Goal: Information Seeking & Learning: Learn about a topic

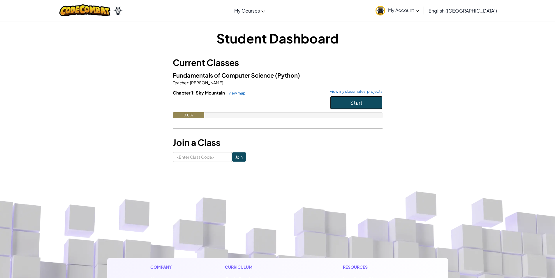
click at [367, 100] on button "Start" at bounding box center [356, 102] width 52 height 13
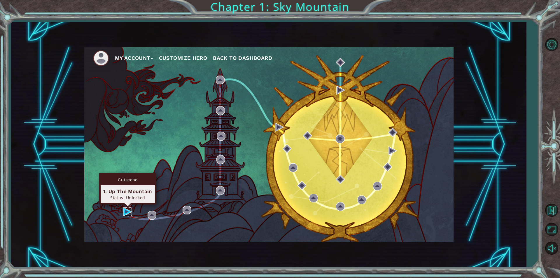
click at [123, 216] on img at bounding box center [127, 211] width 9 height 9
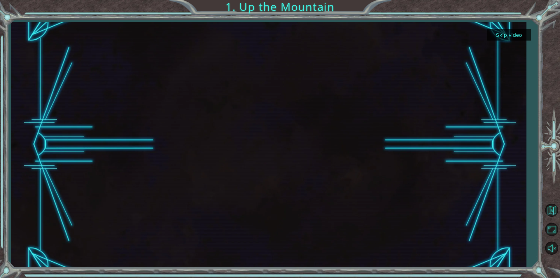
click at [512, 33] on button "Skip video" at bounding box center [509, 34] width 44 height 11
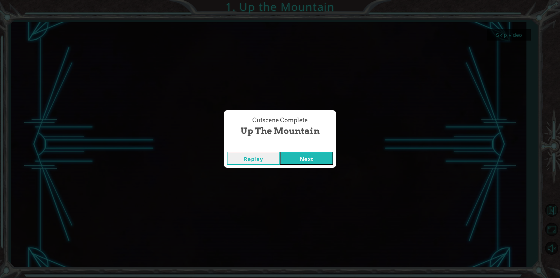
click at [309, 162] on button "Next" at bounding box center [306, 158] width 53 height 13
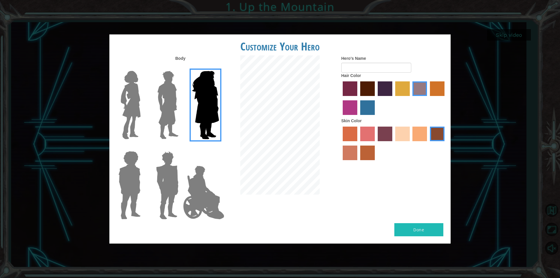
click at [199, 191] on img at bounding box center [204, 192] width 46 height 58
click at [219, 147] on input "Hero Jamie" at bounding box center [219, 147] width 0 height 0
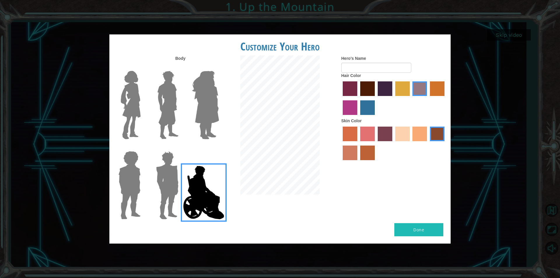
click at [352, 85] on label "paprika hair color" at bounding box center [350, 88] width 15 height 15
click at [340, 98] on input "paprika hair color" at bounding box center [340, 98] width 0 height 0
click at [367, 156] on label "smoke tree skin color" at bounding box center [367, 152] width 15 height 15
click at [358, 162] on input "smoke tree skin color" at bounding box center [358, 162] width 0 height 0
click at [373, 135] on label "froly skin color" at bounding box center [367, 134] width 15 height 15
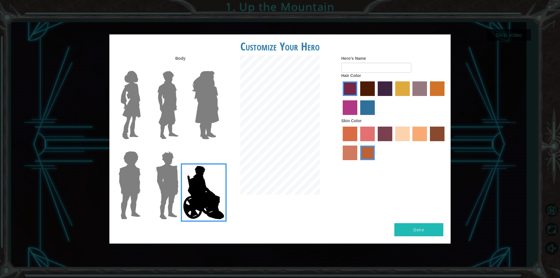
click at [358, 143] on input "froly skin color" at bounding box center [358, 143] width 0 height 0
click at [381, 137] on label "tosca skin color" at bounding box center [384, 134] width 15 height 15
click at [375, 143] on input "tosca skin color" at bounding box center [375, 143] width 0 height 0
click at [397, 138] on label "sandy beach skin color" at bounding box center [402, 134] width 15 height 15
click at [393, 143] on input "sandy beach skin color" at bounding box center [393, 143] width 0 height 0
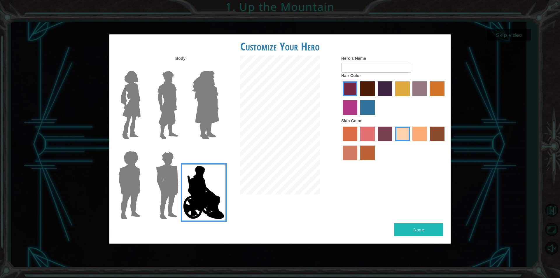
click at [407, 85] on label "tulip tree hair color" at bounding box center [402, 88] width 15 height 15
click at [393, 98] on input "tulip tree hair color" at bounding box center [393, 98] width 0 height 0
click at [352, 138] on label "sorbus skin color" at bounding box center [350, 134] width 15 height 15
click at [340, 143] on input "sorbus skin color" at bounding box center [340, 143] width 0 height 0
click at [371, 94] on label "maroon hair color" at bounding box center [367, 88] width 15 height 15
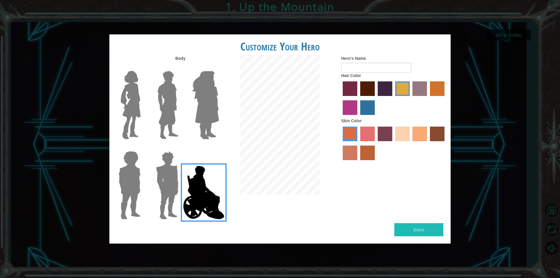
click at [358, 98] on input "maroon hair color" at bounding box center [358, 98] width 0 height 0
click at [433, 91] on label "gold drop hair color" at bounding box center [437, 88] width 15 height 15
click at [428, 98] on input "gold drop hair color" at bounding box center [428, 98] width 0 height 0
click at [386, 135] on label "tosca skin color" at bounding box center [384, 134] width 15 height 15
click at [375, 143] on input "tosca skin color" at bounding box center [375, 143] width 0 height 0
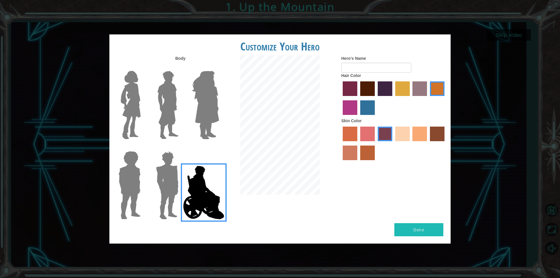
click at [384, 90] on label "hot purple hair color" at bounding box center [384, 88] width 15 height 15
click at [375, 98] on input "hot purple hair color" at bounding box center [375, 98] width 0 height 0
click at [368, 83] on label "maroon hair color" at bounding box center [367, 88] width 15 height 15
click at [358, 98] on input "maroon hair color" at bounding box center [358, 98] width 0 height 0
click at [352, 112] on label "medium red violet hair color" at bounding box center [350, 107] width 15 height 15
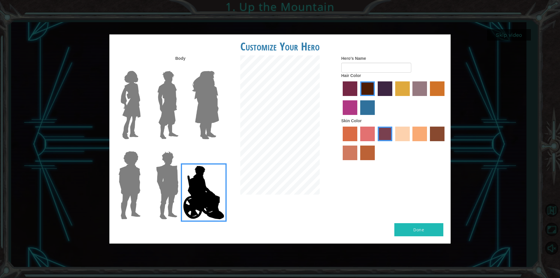
click at [445, 98] on input "medium red violet hair color" at bounding box center [445, 98] width 0 height 0
click at [368, 108] on label "lachmara hair color" at bounding box center [367, 107] width 15 height 15
click at [358, 117] on input "lachmara hair color" at bounding box center [358, 117] width 0 height 0
click at [365, 85] on label "maroon hair color" at bounding box center [367, 88] width 15 height 15
click at [358, 98] on input "maroon hair color" at bounding box center [358, 98] width 0 height 0
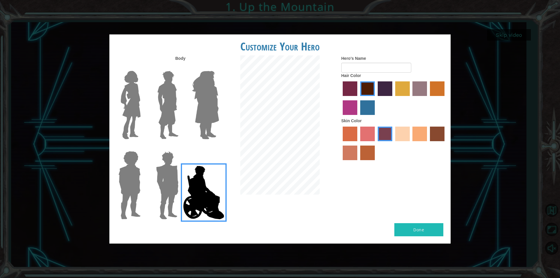
click at [355, 90] on label "paprika hair color" at bounding box center [350, 88] width 15 height 15
click at [340, 98] on input "paprika hair color" at bounding box center [340, 98] width 0 height 0
click at [438, 136] on label "karma skin color" at bounding box center [437, 134] width 15 height 15
click at [428, 143] on input "karma skin color" at bounding box center [428, 143] width 0 height 0
click at [365, 89] on label "maroon hair color" at bounding box center [367, 88] width 15 height 15
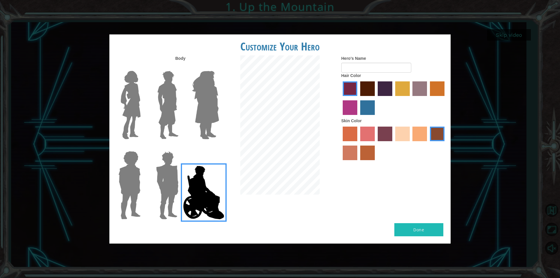
click at [358, 98] on input "maroon hair color" at bounding box center [358, 98] width 0 height 0
click at [158, 179] on img at bounding box center [167, 185] width 27 height 73
click at [181, 147] on input "Hero Garnet" at bounding box center [181, 147] width 0 height 0
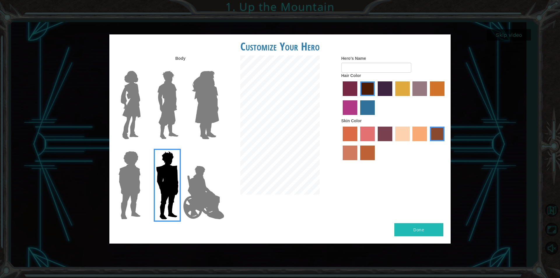
click at [127, 188] on img at bounding box center [129, 185] width 27 height 73
click at [143, 147] on input "Hero Steven" at bounding box center [143, 147] width 0 height 0
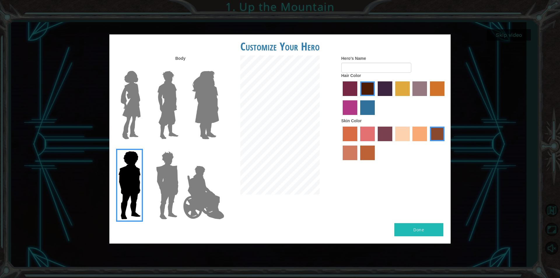
click at [166, 101] on img at bounding box center [168, 105] width 26 height 73
click at [181, 67] on input "Hero Lars" at bounding box center [181, 67] width 0 height 0
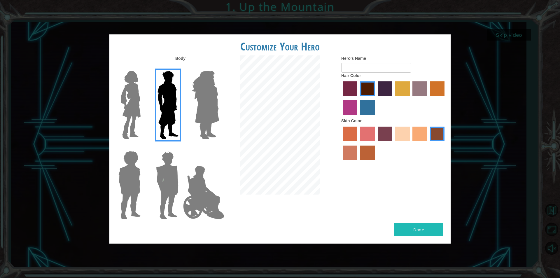
click at [201, 194] on img at bounding box center [204, 192] width 46 height 58
click at [219, 147] on input "Hero Jamie" at bounding box center [219, 147] width 0 height 0
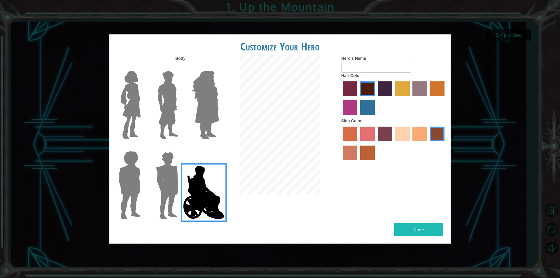
click at [389, 136] on label "tosca skin color" at bounding box center [384, 134] width 15 height 15
click at [375, 143] on input "tosca skin color" at bounding box center [375, 143] width 0 height 0
click at [406, 85] on label "tulip tree hair color" at bounding box center [402, 88] width 15 height 15
click at [393, 98] on input "tulip tree hair color" at bounding box center [393, 98] width 0 height 0
click at [432, 89] on label "gold drop hair color" at bounding box center [437, 88] width 15 height 15
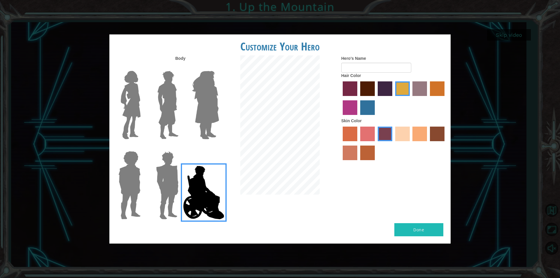
click at [428, 98] on input "gold drop hair color" at bounding box center [428, 98] width 0 height 0
click at [355, 130] on label "sorbus skin color" at bounding box center [350, 134] width 15 height 15
click at [340, 143] on input "sorbus skin color" at bounding box center [340, 143] width 0 height 0
click at [357, 154] on div at bounding box center [393, 144] width 105 height 38
click at [369, 157] on label "smoke tree skin color" at bounding box center [367, 152] width 15 height 15
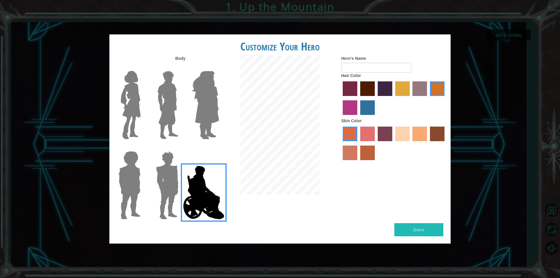
click at [358, 162] on input "smoke tree skin color" at bounding box center [358, 162] width 0 height 0
click at [350, 151] on label "burning sand skin color" at bounding box center [350, 152] width 15 height 15
click at [445, 143] on input "burning sand skin color" at bounding box center [445, 143] width 0 height 0
click at [419, 130] on label "tacao skin color" at bounding box center [419, 134] width 15 height 15
click at [410, 143] on input "tacao skin color" at bounding box center [410, 143] width 0 height 0
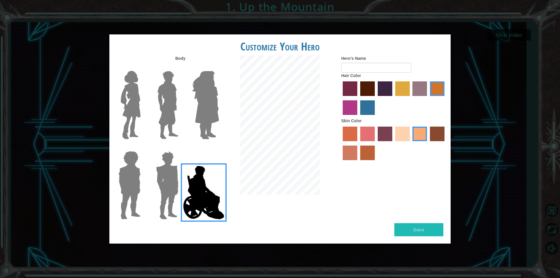
click at [395, 136] on label "sandy beach skin color" at bounding box center [402, 134] width 15 height 15
click at [393, 143] on input "sandy beach skin color" at bounding box center [393, 143] width 0 height 0
click at [364, 110] on label "lachmara hair color" at bounding box center [367, 107] width 15 height 15
click at [358, 117] on input "lachmara hair color" at bounding box center [358, 117] width 0 height 0
click at [382, 140] on label "tosca skin color" at bounding box center [384, 134] width 15 height 15
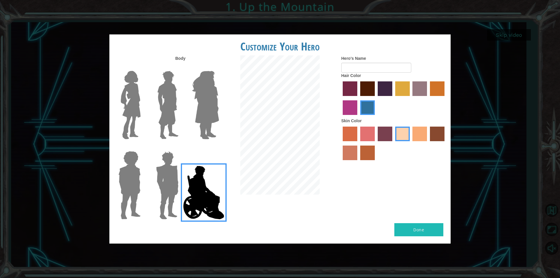
click at [375, 143] on input "tosca skin color" at bounding box center [375, 143] width 0 height 0
click at [354, 111] on label "medium red violet hair color" at bounding box center [350, 107] width 15 height 15
click at [445, 98] on input "medium red violet hair color" at bounding box center [445, 98] width 0 height 0
click at [428, 93] on div at bounding box center [393, 99] width 105 height 38
click at [395, 92] on label "tulip tree hair color" at bounding box center [402, 88] width 15 height 15
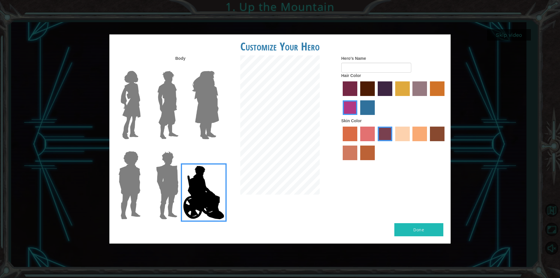
click at [393, 98] on input "tulip tree hair color" at bounding box center [393, 98] width 0 height 0
click at [374, 70] on input "Hero's Name" at bounding box center [376, 68] width 70 height 10
type input "yeah"
click at [391, 191] on div "Body Hero's Name yeah Hair Color Skin Color" at bounding box center [279, 139] width 341 height 168
click at [410, 231] on button "Done" at bounding box center [418, 229] width 49 height 13
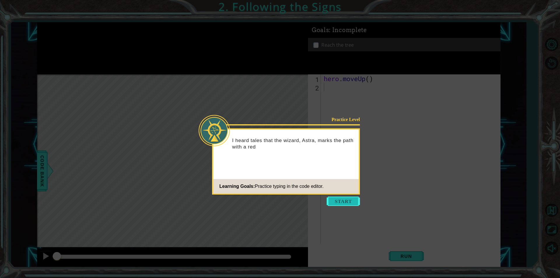
click at [344, 204] on button "Start" at bounding box center [342, 200] width 33 height 9
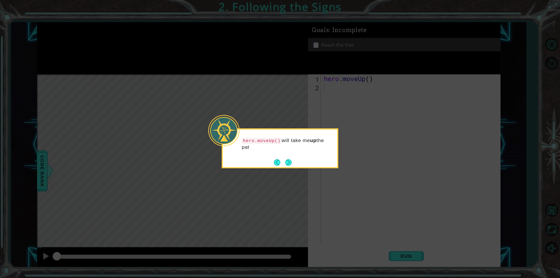
click at [286, 162] on button "Next" at bounding box center [288, 162] width 8 height 8
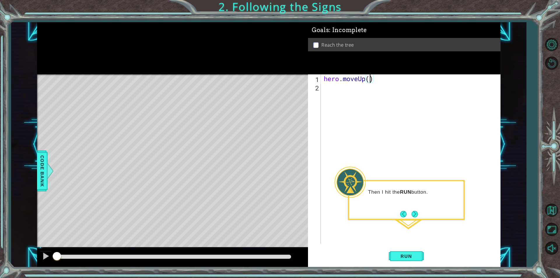
click at [370, 79] on div "hero . moveUp ( )" at bounding box center [411, 167] width 179 height 186
type textarea "hero.moveUp(2)"
click at [389, 168] on div "hero . moveUp ( 2 )" at bounding box center [411, 167] width 179 height 186
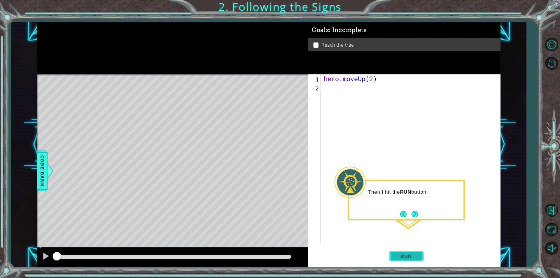
click at [406, 261] on button "Run" at bounding box center [406, 255] width 35 height 19
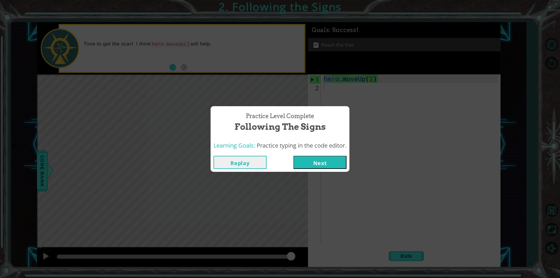
click at [330, 161] on button "Next" at bounding box center [319, 162] width 53 height 13
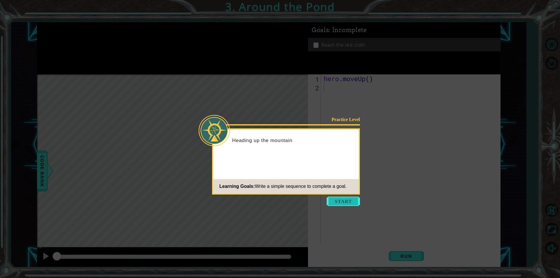
click at [343, 200] on button "Start" at bounding box center [342, 200] width 33 height 9
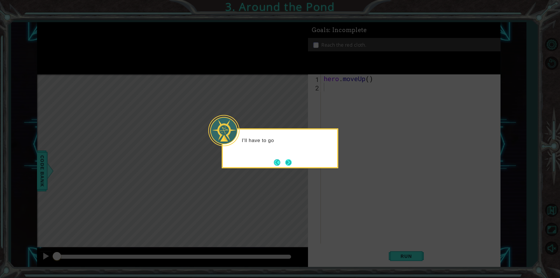
click at [286, 163] on button "Next" at bounding box center [288, 162] width 7 height 7
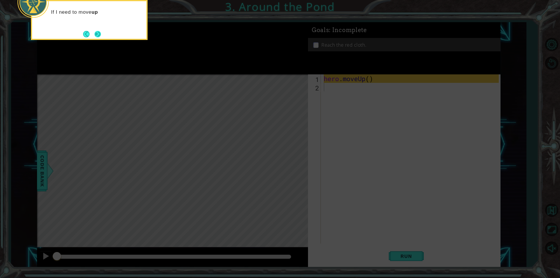
click at [100, 37] on button "Next" at bounding box center [97, 34] width 7 height 7
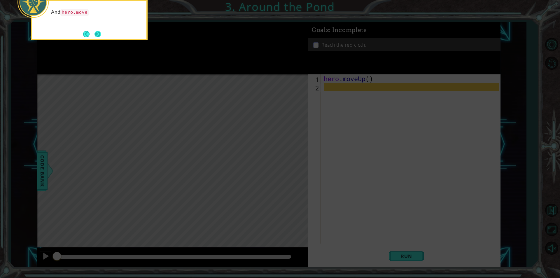
click at [96, 33] on button "Next" at bounding box center [97, 33] width 7 height 7
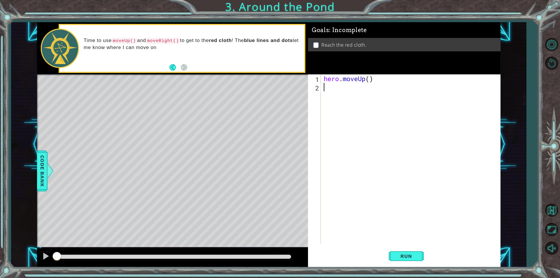
click at [370, 78] on div "hero . moveUp ( )" at bounding box center [411, 167] width 179 height 186
type textarea "hero.moveUp(2)"
click at [368, 93] on div "hero . moveUp ( 2 )" at bounding box center [411, 167] width 179 height 186
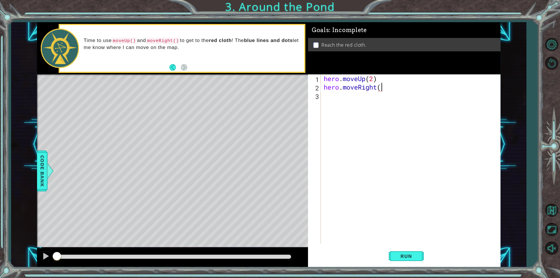
type textarea "hero.moveRight()"
click at [355, 106] on div "hero . moveUp ( 2 ) hero . moveRight ( )" at bounding box center [411, 167] width 179 height 186
drag, startPoint x: 378, startPoint y: 78, endPoint x: 322, endPoint y: 78, distance: 55.4
click at [322, 78] on div "hero . moveUp ( 2 ) hero . moveRight ( )" at bounding box center [411, 167] width 179 height 186
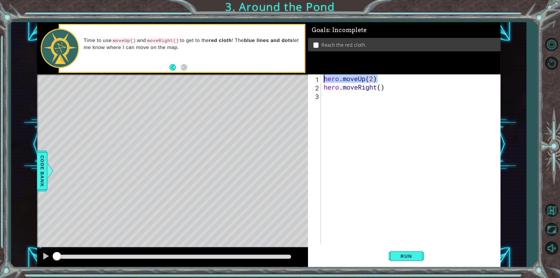
type textarea "hero.moveUp(2)"
click at [349, 100] on div "hero . moveUp ( 2 ) hero . moveRight ( )" at bounding box center [411, 167] width 179 height 186
paste textarea "hero.moveUp(2)"
click at [373, 97] on div "hero . moveUp ( 2 ) hero . moveRight ( ) hero . moveUp ( 2 )" at bounding box center [411, 167] width 179 height 186
type textarea "hero.moveUp()"
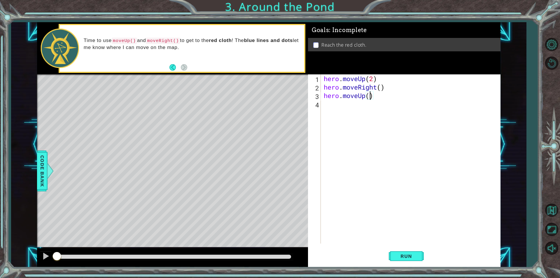
click at [363, 227] on div "hero . moveUp ( 2 ) hero . moveRight ( ) hero . moveUp ( )" at bounding box center [411, 167] width 179 height 186
click at [402, 261] on button "Run" at bounding box center [406, 255] width 35 height 19
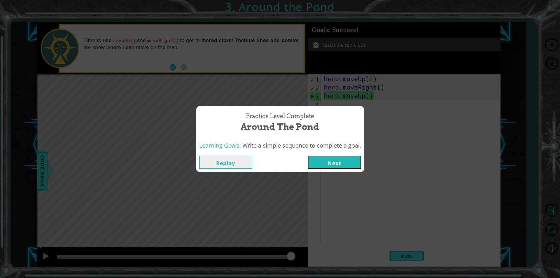
click at [331, 165] on button "Next" at bounding box center [334, 162] width 53 height 13
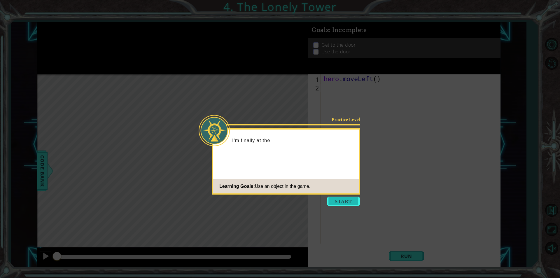
click at [337, 204] on button "Start" at bounding box center [342, 200] width 33 height 9
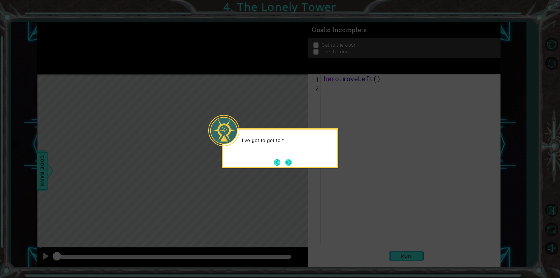
click at [289, 164] on button "Next" at bounding box center [287, 162] width 7 height 7
click at [287, 164] on button "Next" at bounding box center [288, 162] width 6 height 6
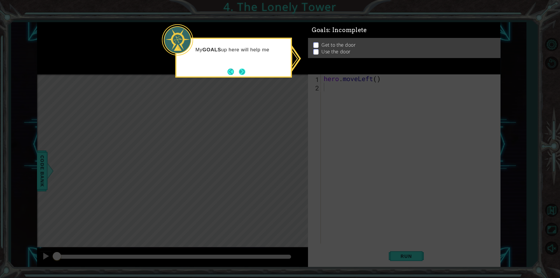
click at [240, 74] on button "Next" at bounding box center [242, 71] width 8 height 8
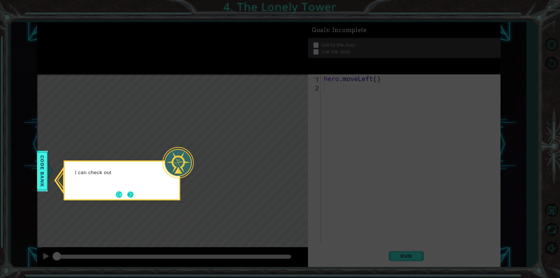
click at [131, 194] on button "Next" at bounding box center [130, 194] width 7 height 7
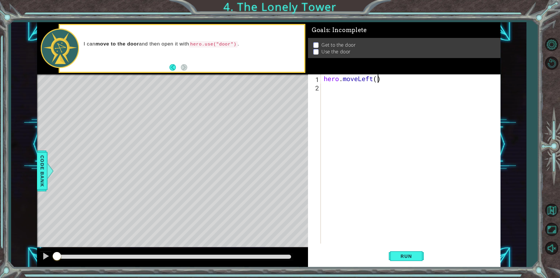
click at [379, 76] on div "hero . moveLeft ( )" at bounding box center [411, 167] width 179 height 186
type textarea "hero.moveLeft(2)"
click at [345, 92] on div "hero . moveLeft ( 2 )" at bounding box center [411, 167] width 179 height 186
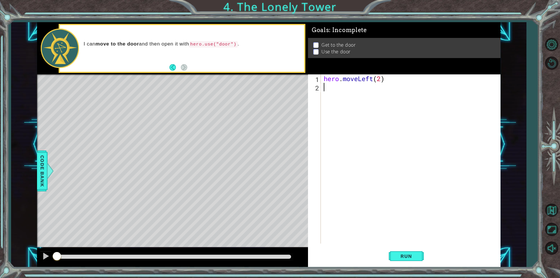
paste textarea "hero.moveUp(2)"
type textarea "hero.moveUp(2)"
click at [344, 102] on div "hero . moveLeft ( 2 ) hero . moveUp ( 2 )" at bounding box center [411, 167] width 179 height 186
paste textarea "hero.moveUp(2)"
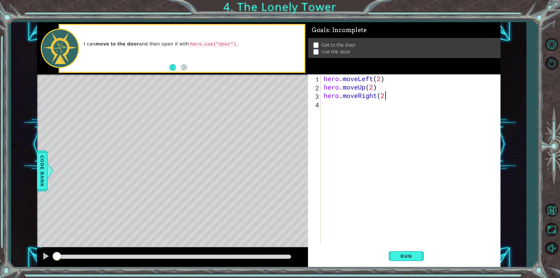
type textarea "hero.moveRight(2)"
type textarea "u"
type textarea "hero.use("door")"
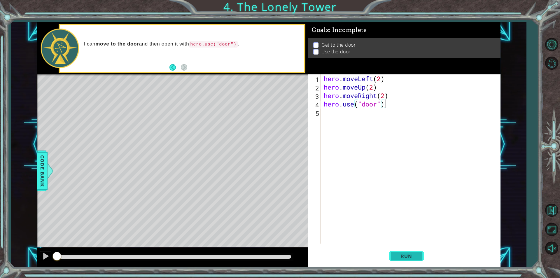
click at [412, 257] on span "Run" at bounding box center [405, 256] width 23 height 6
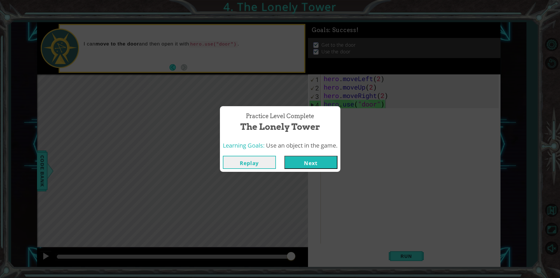
click at [295, 166] on button "Next" at bounding box center [310, 162] width 53 height 13
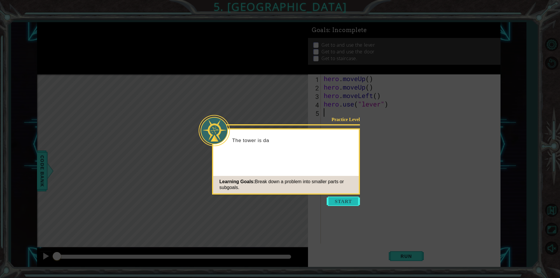
click at [346, 201] on button "Start" at bounding box center [342, 200] width 33 height 9
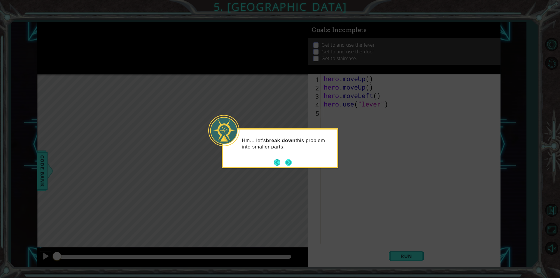
click at [285, 162] on button "Next" at bounding box center [288, 162] width 7 height 7
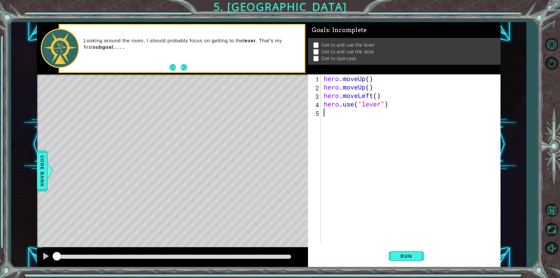
click at [371, 77] on div "hero . moveUp ( ) hero . moveUp ( ) hero . moveLeft ( ) hero . use ( "lever" )" at bounding box center [411, 167] width 179 height 186
drag, startPoint x: 372, startPoint y: 89, endPoint x: 323, endPoint y: 85, distance: 49.7
click at [323, 85] on div "hero . moveUp ( 2 ) hero . moveUp ( ) hero . moveLeft ( ) hero . use ( "lever" )" at bounding box center [411, 167] width 179 height 186
type textarea "hero.moveUp()"
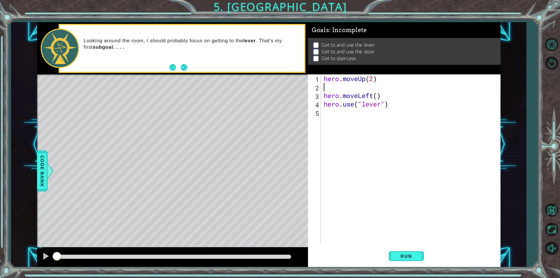
scroll to position [0, 0]
type textarea "hero.moveUp(2)"
click at [344, 105] on div "hero . moveUp ( 2 ) hero . moveLeft ( ) hero . use ( "lever" )" at bounding box center [411, 167] width 179 height 186
paste textarea "hero.moveUp(2)"
click at [367, 101] on div "hero . moveUp ( 2 ) hero . moveLeft ( ) hero . use ( "lever" ) hero . moveUp ( …" at bounding box center [411, 167] width 179 height 186
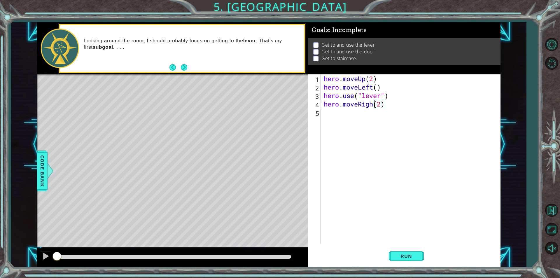
scroll to position [0, 2]
click at [384, 103] on div "hero . moveUp ( 2 ) hero . moveLeft ( ) hero . use ( "lever" ) hero . moveRight…" at bounding box center [411, 167] width 179 height 186
type textarea "hero.moveRight(3)"
click at [371, 115] on div "hero . moveUp ( 2 ) hero . moveLeft ( ) hero . use ( "lever" ) hero . moveRight…" at bounding box center [411, 167] width 179 height 186
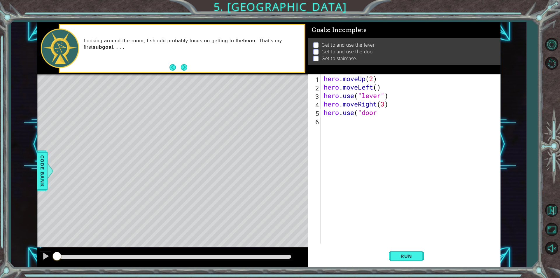
scroll to position [0, 2]
type textarea "hero.use("door")"
click at [377, 128] on div "hero . moveUp ( 2 ) hero . moveLeft ( ) hero . use ( "lever" ) hero . moveRight…" at bounding box center [411, 167] width 179 height 186
paste textarea "hero.moveUp(2)"
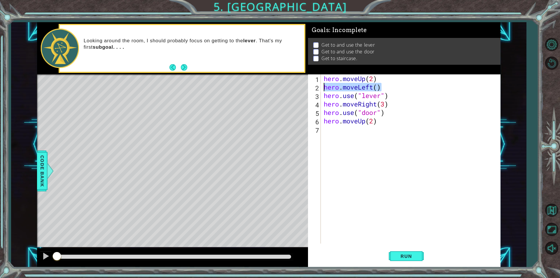
drag, startPoint x: 380, startPoint y: 86, endPoint x: 310, endPoint y: 90, distance: 69.8
click at [310, 90] on div "hero.moveUp(2) 1 2 3 4 5 6 7 hero . moveUp ( 2 ) hero . moveLeft ( ) hero . use…" at bounding box center [403, 158] width 191 height 169
type textarea "hero.moveLeft()"
click at [338, 134] on div "hero . moveUp ( 2 ) hero . moveLeft ( ) hero . use ( "lever" ) hero . moveRight…" at bounding box center [411, 167] width 179 height 186
paste textarea "hero.moveLeft()"
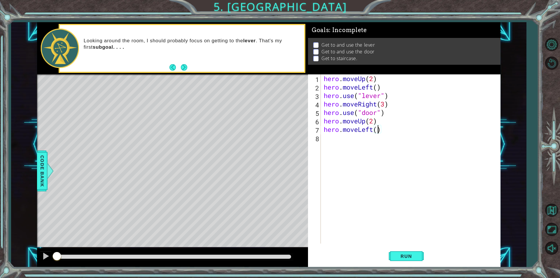
click at [378, 131] on div "hero . moveUp ( 2 ) hero . moveLeft ( ) hero . use ( "lever" ) hero . moveRight…" at bounding box center [411, 167] width 179 height 186
type textarea "hero.moveLeft(3)"
click at [360, 145] on div "hero . moveUp ( 2 ) hero . moveLeft ( ) hero . use ( "lever" ) hero . moveRight…" at bounding box center [411, 167] width 179 height 186
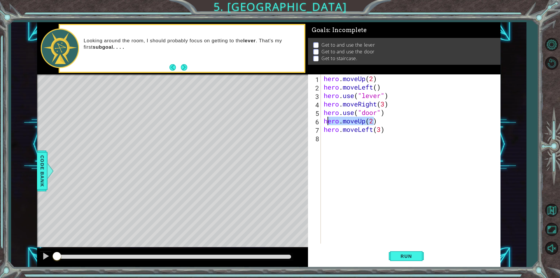
drag, startPoint x: 375, startPoint y: 120, endPoint x: 326, endPoint y: 124, distance: 49.7
click at [326, 124] on div "hero . moveUp ( 2 ) hero . moveLeft ( ) hero . use ( "lever" ) hero . moveRight…" at bounding box center [411, 167] width 179 height 186
type textarea "hero.moveUp(2)"
drag, startPoint x: 378, startPoint y: 122, endPoint x: 320, endPoint y: 125, distance: 58.3
click at [320, 125] on div "hero.moveUp(2) 1 2 3 4 5 6 7 8 hero . moveUp ( 2 ) hero . moveLeft ( ) hero . u…" at bounding box center [403, 158] width 191 height 169
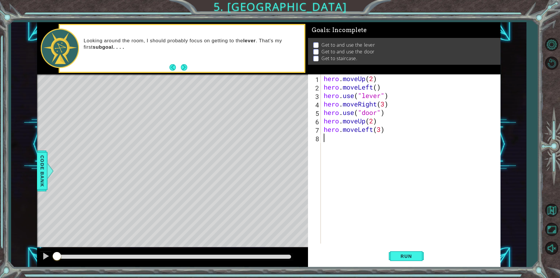
click at [340, 143] on div "hero . moveUp ( 2 ) hero . moveLeft ( ) hero . use ( "lever" ) hero . moveRight…" at bounding box center [411, 167] width 179 height 186
paste textarea "hero.moveUp(2)"
click at [372, 138] on div "hero . moveUp ( 2 ) hero . moveLeft ( ) hero . use ( "lever" ) hero . moveRight…" at bounding box center [411, 167] width 179 height 186
type textarea "hero.moveUp()"
click at [358, 153] on div "hero . moveUp ( 2 ) hero . moveLeft ( ) hero . use ( "lever" ) hero . moveRight…" at bounding box center [411, 167] width 179 height 186
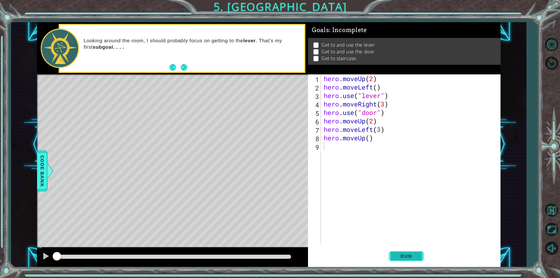
click at [402, 257] on span "Run" at bounding box center [405, 256] width 23 height 6
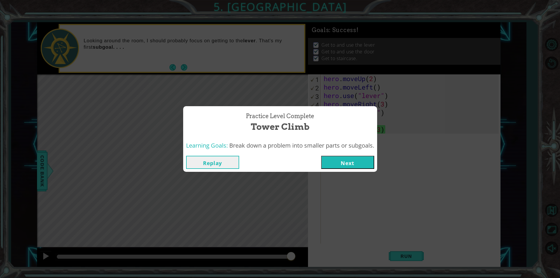
click at [368, 159] on button "Next" at bounding box center [347, 162] width 53 height 13
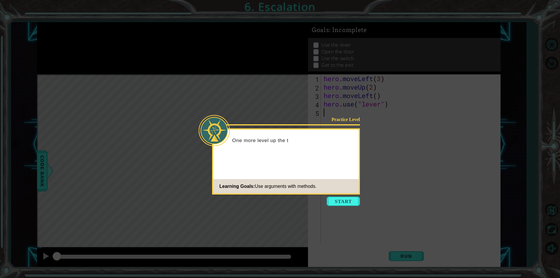
click at [347, 202] on button "Start" at bounding box center [342, 200] width 33 height 9
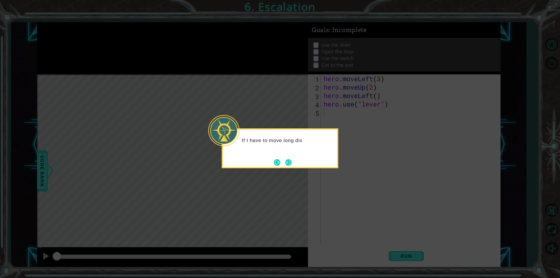
click at [298, 163] on div "If I have to move long dis" at bounding box center [280, 148] width 117 height 40
click at [284, 162] on button "Back" at bounding box center [279, 162] width 11 height 6
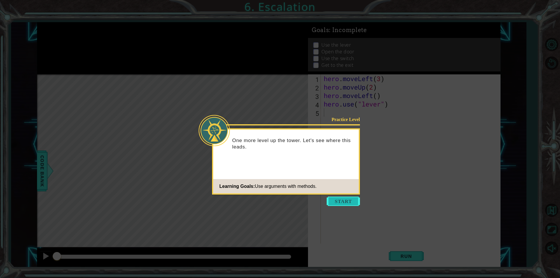
click at [355, 205] on button "Start" at bounding box center [342, 200] width 33 height 9
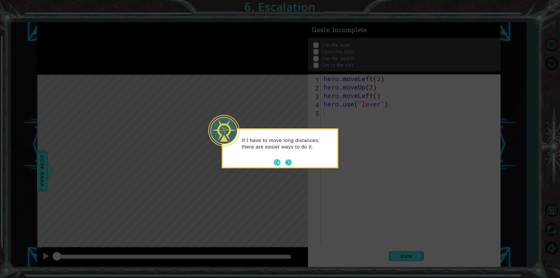
click at [291, 163] on button "Next" at bounding box center [288, 162] width 7 height 7
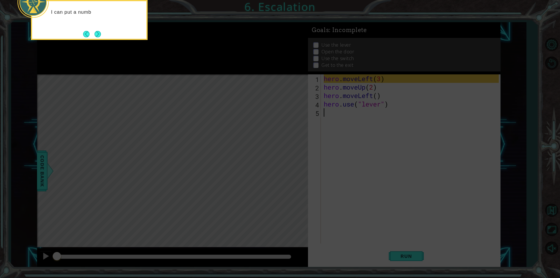
click at [305, 163] on icon at bounding box center [280, 41] width 560 height 473
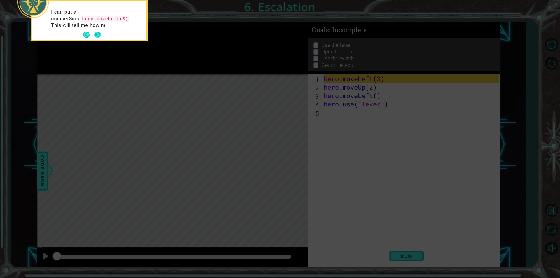
click at [95, 33] on button "Next" at bounding box center [98, 35] width 8 height 8
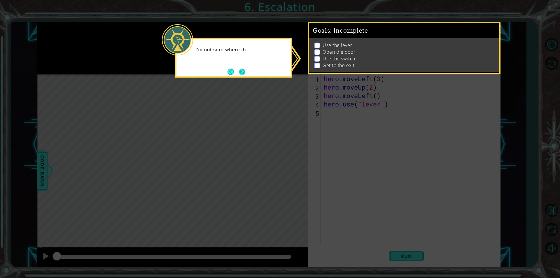
click at [245, 74] on button "Next" at bounding box center [241, 71] width 7 height 7
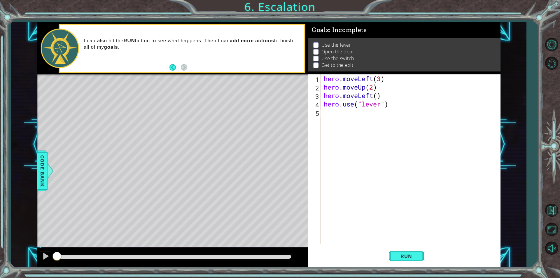
click at [180, 130] on div "Level Map" at bounding box center [171, 160] width 269 height 172
drag, startPoint x: 180, startPoint y: 130, endPoint x: 163, endPoint y: 154, distance: 29.7
click at [163, 154] on div "Level Map" at bounding box center [171, 160] width 269 height 172
click at [364, 120] on div "hero . moveLeft ( 3 ) hero . moveUp ( 2 ) hero . moveLeft ( ) hero . use ( "lev…" at bounding box center [411, 167] width 179 height 186
drag, startPoint x: 376, startPoint y: 92, endPoint x: 364, endPoint y: 95, distance: 12.4
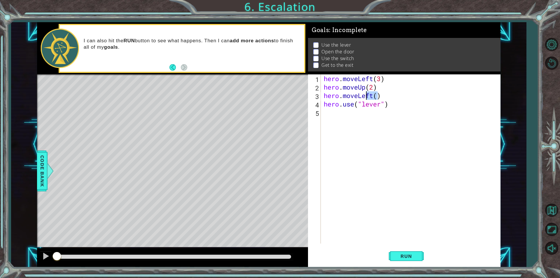
click at [364, 95] on div "hero . moveLeft ( 3 ) hero . moveUp ( 2 ) hero . moveLeft ( ) hero . use ( "lev…" at bounding box center [411, 167] width 179 height 186
type textarea "hero.moveLeft()"
drag, startPoint x: 384, startPoint y: 97, endPoint x: 323, endPoint y: 94, distance: 60.4
click at [323, 94] on div "hero . moveLeft ( 3 ) hero . moveUp ( 2 ) hero . moveLeft ( ) hero . use ( "lev…" at bounding box center [411, 167] width 179 height 186
click at [342, 115] on div "hero . moveLeft ( 3 ) hero . moveUp ( 2 ) hero . moveLeft ( ) hero . use ( "lev…" at bounding box center [411, 167] width 179 height 186
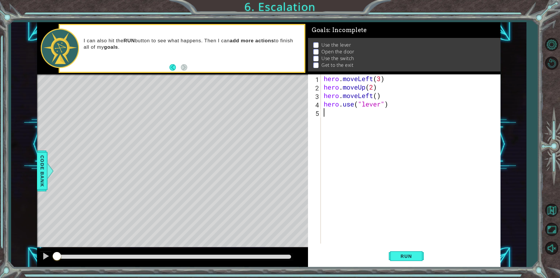
paste textarea "hero.moveLeft()"
type textarea "hero.moveLeft()"
click at [374, 112] on div "hero . moveLeft ( 3 ) hero . moveUp ( 2 ) hero . moveLeft ( ) hero . use ( "lev…" at bounding box center [411, 167] width 179 height 186
click at [378, 114] on div "hero . moveLeft ( 3 ) hero . moveUp ( 2 ) hero . moveLeft ( ) hero . use ( "lev…" at bounding box center [411, 167] width 179 height 186
click at [387, 131] on div "hero . moveLeft ( 3 ) hero . moveUp ( 2 ) hero . moveLeft ( ) hero . use ( "lev…" at bounding box center [411, 167] width 179 height 186
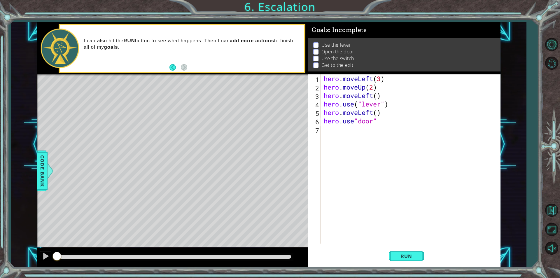
scroll to position [0, 2]
click at [351, 122] on div "hero . moveLeft ( 3 ) hero . moveUp ( 2 ) hero . moveLeft ( ) hero . use ( "lev…" at bounding box center [411, 167] width 179 height 186
click at [355, 122] on div "hero . moveLeft ( 3 ) hero . moveUp ( 2 ) hero . moveLeft ( ) hero . use ( "lev…" at bounding box center [411, 167] width 179 height 186
type textarea "hero.use("door")"
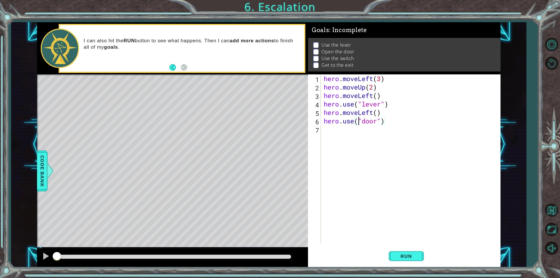
click at [372, 143] on div "hero . moveLeft ( 3 ) hero . moveUp ( 2 ) hero . moveLeft ( ) hero . use ( "lev…" at bounding box center [411, 167] width 179 height 186
paste textarea "hero.moveLeft()"
click at [372, 129] on div "hero . moveLeft ( 3 ) hero . moveUp ( 2 ) hero . moveLeft ( ) hero . use ( "lev…" at bounding box center [411, 167] width 179 height 186
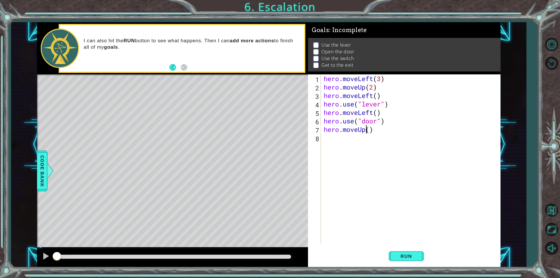
click at [367, 129] on div "hero . moveLeft ( 3 ) hero . moveUp ( 2 ) hero . moveLeft ( ) hero . use ( "lev…" at bounding box center [411, 167] width 179 height 186
click at [369, 131] on div "hero . moveLeft ( 3 ) hero . moveUp ( 2 ) hero . moveLeft ( ) hero . use ( "lev…" at bounding box center [411, 167] width 179 height 186
type textarea "hero.moveUp(2)"
click at [364, 142] on div "hero . moveLeft ( 3 ) hero . moveUp ( 2 ) hero . moveLeft ( ) hero . use ( "lev…" at bounding box center [411, 167] width 179 height 186
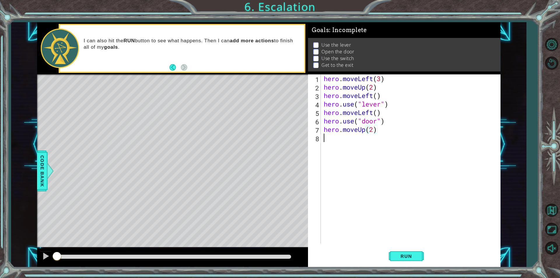
scroll to position [0, 0]
click at [393, 256] on button "Run" at bounding box center [406, 255] width 35 height 19
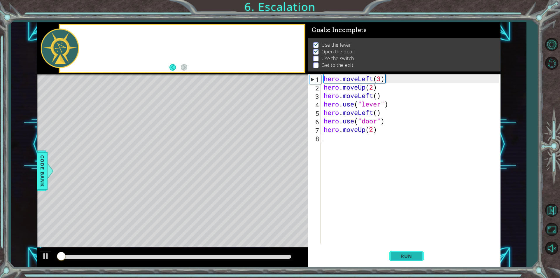
scroll to position [2, 0]
click at [397, 254] on span "Run" at bounding box center [405, 256] width 23 height 6
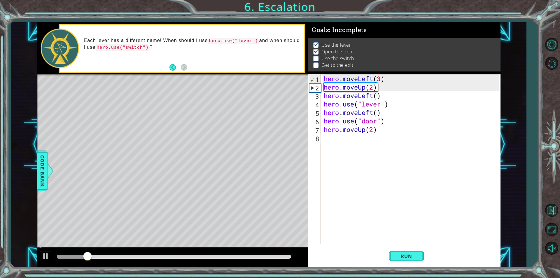
paste textarea "hero.moveLeft()"
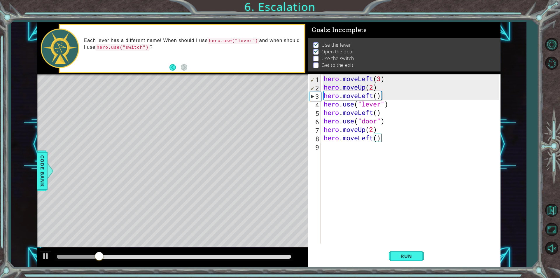
click at [373, 139] on div "hero . moveLeft ( 3 ) hero . moveUp ( 2 ) hero . moveLeft ( ) hero . use ( "lev…" at bounding box center [411, 167] width 179 height 186
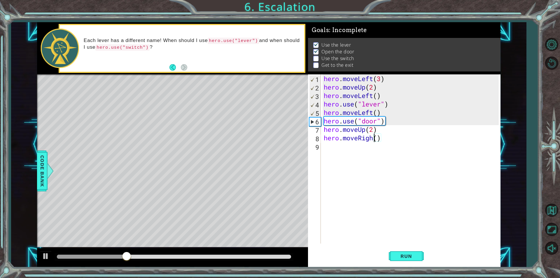
scroll to position [0, 2]
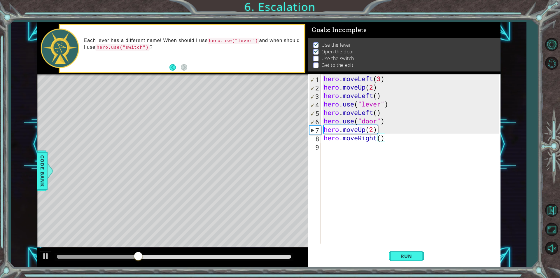
click at [381, 140] on div "hero . moveLeft ( 3 ) hero . moveUp ( 2 ) hero . moveLeft ( ) hero . use ( "lev…" at bounding box center [411, 167] width 179 height 186
type textarea "hero.moveRight(2)"
click at [393, 146] on div "hero . moveLeft ( 3 ) hero . moveUp ( 2 ) hero . moveLeft ( ) hero . use ( "lev…" at bounding box center [411, 167] width 179 height 186
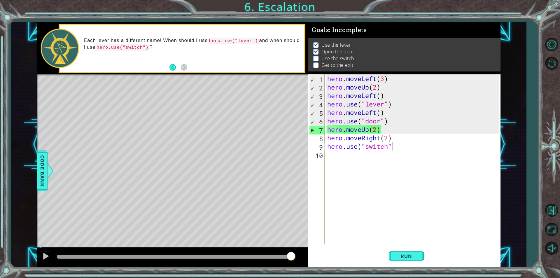
type textarea "hero.use("switch")"
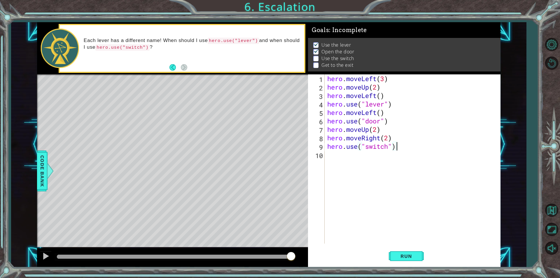
click at [388, 166] on div "hero . moveLeft ( 3 ) hero . moveUp ( 2 ) hero . moveLeft ( ) hero . use ( "lev…" at bounding box center [413, 167] width 175 height 186
drag, startPoint x: 393, startPoint y: 138, endPoint x: 302, endPoint y: 134, distance: 91.0
click at [302, 134] on div "1 ההההההההההההההההההההההההההההההההההההההההההההההההההההההההההההההההההההההההההההה…" at bounding box center [268, 144] width 463 height 245
type textarea "hero.moveRight(2)"
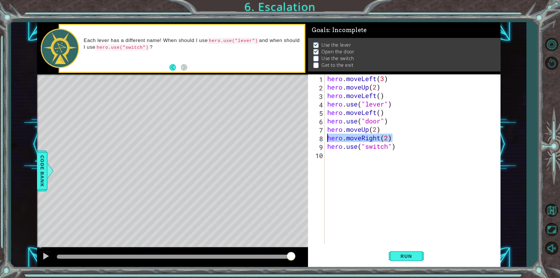
click at [338, 159] on div "hero . moveLeft ( 3 ) hero . moveUp ( 2 ) hero . moveLeft ( ) hero . use ( "lev…" at bounding box center [413, 167] width 175 height 186
paste textarea "hero.moveRight(2)"
click at [389, 154] on div "hero . moveLeft ( 3 ) hero . moveUp ( 2 ) hero . moveLeft ( ) hero . use ( "lev…" at bounding box center [413, 167] width 175 height 186
type textarea "hero.moveRight()"
click at [391, 163] on div "hero . moveLeft ( 3 ) hero . moveUp ( 2 ) hero . moveLeft ( ) hero . use ( "lev…" at bounding box center [413, 167] width 175 height 186
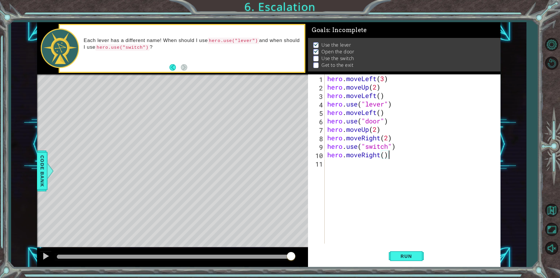
drag, startPoint x: 387, startPoint y: 155, endPoint x: 393, endPoint y: 155, distance: 5.8
click at [393, 155] on div "hero . moveLeft ( 3 ) hero . moveUp ( 2 ) hero . moveLeft ( ) hero . use ( "lev…" at bounding box center [413, 167] width 175 height 186
drag, startPoint x: 328, startPoint y: 88, endPoint x: 380, endPoint y: 88, distance: 51.9
click at [380, 88] on div "hero . moveLeft ( 3 ) hero . moveUp ( 2 ) hero . moveLeft ( ) hero . use ( "lev…" at bounding box center [413, 167] width 175 height 186
type textarea "hero.moveUp(2)"
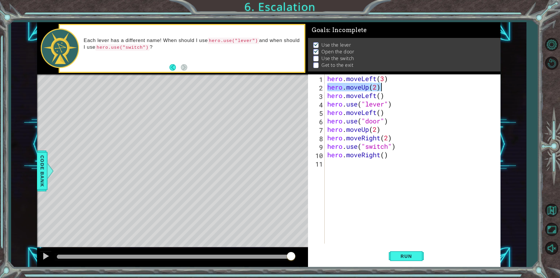
click at [348, 167] on div "hero . moveLeft ( 3 ) hero . moveUp ( 2 ) hero . moveLeft ( ) hero . use ( "lev…" at bounding box center [413, 167] width 175 height 186
paste textarea "hero.moveUp(2)"
type textarea "hero.moveUp()"
click at [406, 259] on button "Run" at bounding box center [406, 255] width 35 height 19
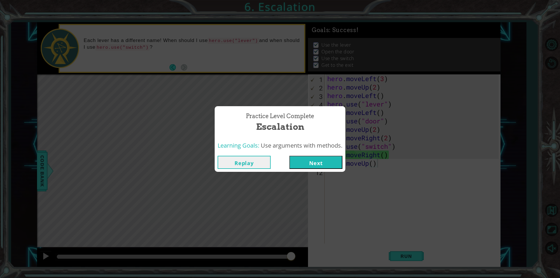
click at [322, 162] on button "Next" at bounding box center [315, 162] width 53 height 13
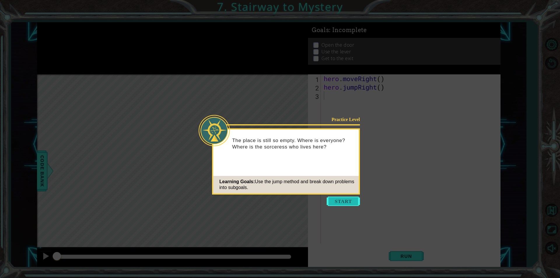
click at [344, 197] on button "Start" at bounding box center [342, 200] width 33 height 9
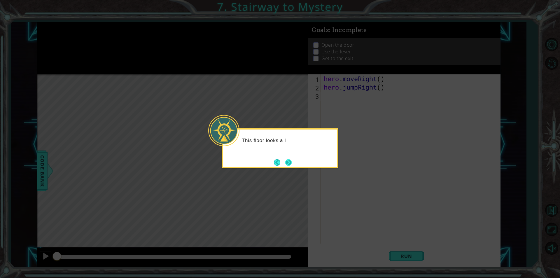
click at [289, 160] on button "Next" at bounding box center [288, 162] width 6 height 6
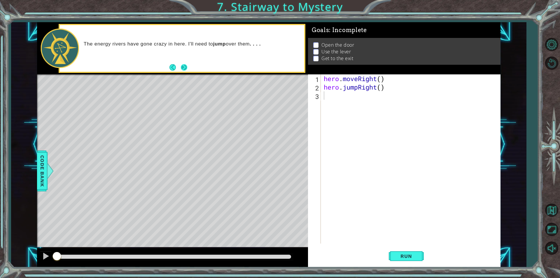
click at [184, 67] on button "Next" at bounding box center [183, 67] width 7 height 7
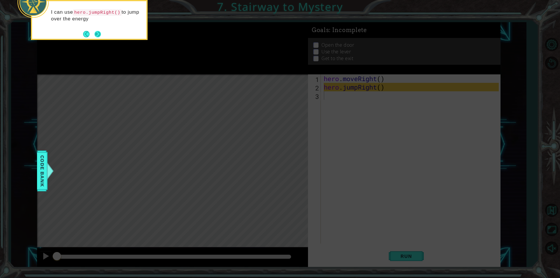
click at [97, 37] on button "Next" at bounding box center [97, 34] width 7 height 7
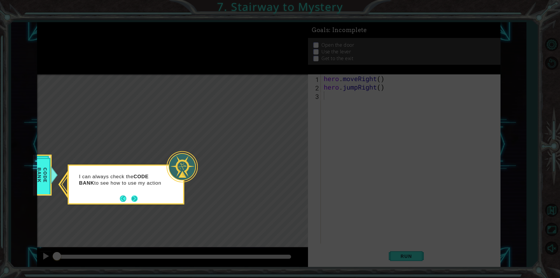
click at [137, 198] on button "Next" at bounding box center [134, 198] width 6 height 6
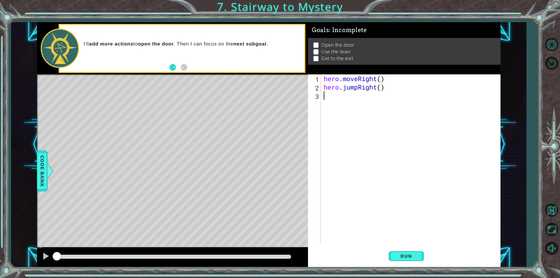
paste textarea "hero.moveUp(2)"
click at [376, 96] on div "hero . moveRight ( ) hero . jumpRight ( ) hero . moveUp ( 2 )" at bounding box center [411, 167] width 179 height 186
click at [374, 95] on div "hero . moveRight ( ) hero . jumpRight ( ) hero . moveUp ( 2 )" at bounding box center [411, 167] width 179 height 186
drag, startPoint x: 386, startPoint y: 79, endPoint x: 324, endPoint y: 76, distance: 62.8
click at [324, 76] on div "hero . moveRight ( ) hero . jumpRight ( ) hero . moveUp ( )" at bounding box center [411, 167] width 179 height 186
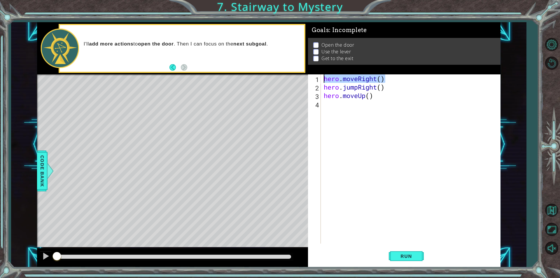
type textarea "hero.moveRight()"
click at [345, 114] on div "hero . moveRight ( ) hero . jumpRight ( ) hero . moveUp ( )" at bounding box center [411, 167] width 179 height 186
paste textarea "hero.moveRight()"
type textarea "hero.moveRight()"
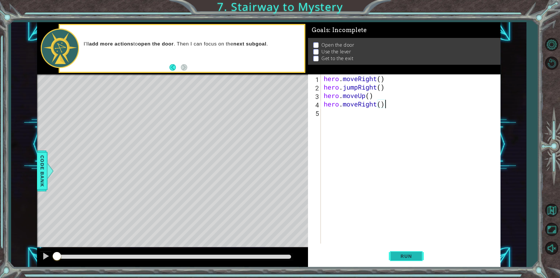
click at [411, 259] on span "Run" at bounding box center [405, 256] width 23 height 6
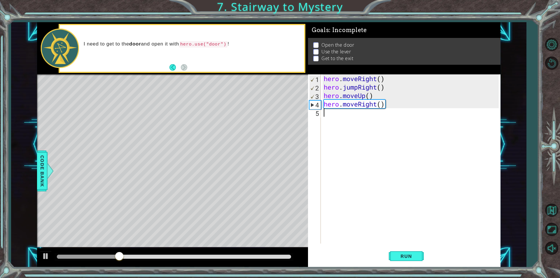
click at [351, 115] on div "hero . moveRight ( ) hero . jumpRight ( ) hero . moveUp ( ) hero . moveRight ( )" at bounding box center [411, 167] width 179 height 186
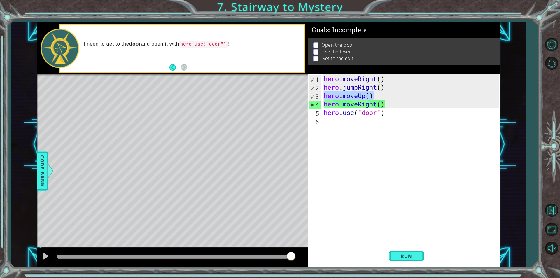
drag, startPoint x: 370, startPoint y: 97, endPoint x: 323, endPoint y: 97, distance: 46.9
click at [323, 97] on div "hero . moveRight ( ) hero . jumpRight ( ) hero . moveUp ( ) hero . moveRight ( …" at bounding box center [411, 167] width 179 height 186
type textarea "hero.moveUp()"
click at [338, 127] on div "hero . moveRight ( ) hero . jumpRight ( ) hero . moveUp ( ) hero . moveRight ( …" at bounding box center [411, 167] width 179 height 186
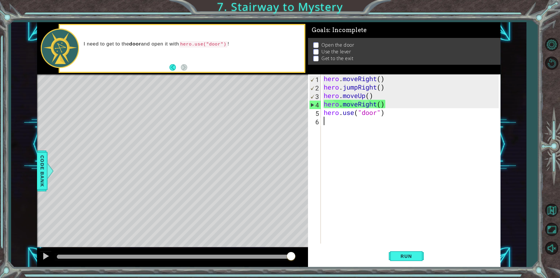
scroll to position [0, 0]
paste textarea "hero.moveUp()"
type textarea "hero.moveUp()"
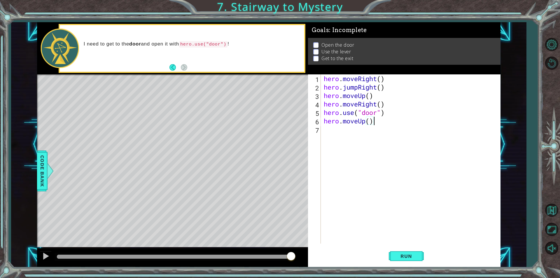
click at [368, 138] on div "hero . moveRight ( ) hero . jumpRight ( ) hero . moveUp ( ) hero . moveRight ( …" at bounding box center [411, 167] width 179 height 186
type textarea "hero.useLeft()"
click at [354, 138] on div "hero . moveRight ( ) hero . jumpRight ( ) hero . moveUp ( ) hero . moveRight ( …" at bounding box center [411, 167] width 179 height 186
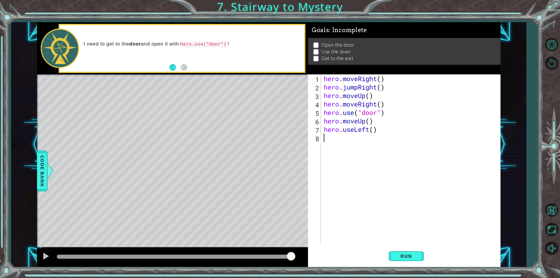
scroll to position [0, 0]
click at [354, 133] on div "hero . moveRight ( ) hero . jumpRight ( ) hero . moveUp ( ) hero . moveRight ( …" at bounding box center [411, 167] width 179 height 186
click at [370, 121] on div "hero . moveRight ( ) hero . jumpRight ( ) hero . moveUp ( ) hero . moveRight ( …" at bounding box center [411, 167] width 179 height 186
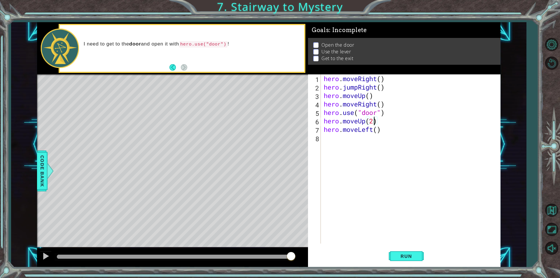
click at [393, 128] on div "hero . moveRight ( ) hero . jumpRight ( ) hero . moveUp ( ) hero . moveRight ( …" at bounding box center [411, 167] width 179 height 186
type textarea "hero.moveLeft()"
click at [359, 138] on div "hero . moveRight ( ) hero . jumpRight ( ) hero . moveUp ( ) hero . moveRight ( …" at bounding box center [411, 167] width 179 height 186
type textarea "hero.use("lever")"
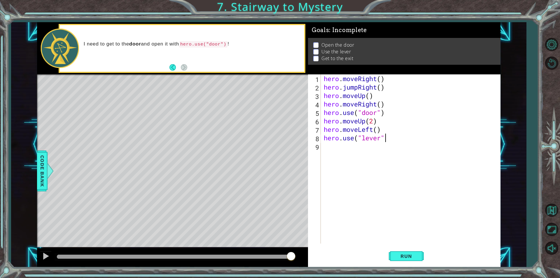
scroll to position [0, 3]
click at [332, 151] on div "hero . moveRight ( ) hero . jumpRight ( ) hero . moveUp ( ) hero . moveRight ( …" at bounding box center [411, 167] width 179 height 186
drag, startPoint x: 380, startPoint y: 130, endPoint x: 324, endPoint y: 129, distance: 55.7
click at [324, 129] on div "hero . moveRight ( ) hero . jumpRight ( ) hero . moveUp ( ) hero . moveRight ( …" at bounding box center [411, 167] width 179 height 186
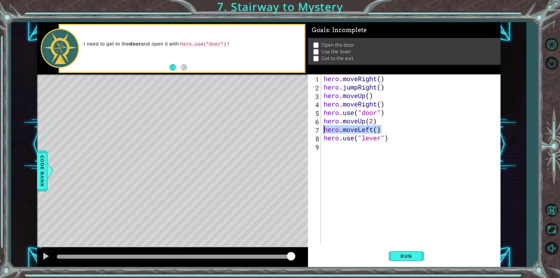
type textarea "hero.moveLeft()"
click at [343, 149] on div "hero . moveRight ( ) hero . jumpRight ( ) hero . moveUp ( ) hero . moveRight ( …" at bounding box center [411, 167] width 179 height 186
paste textarea "hero.moveLeft()"
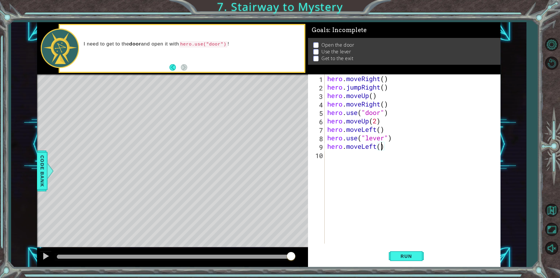
click at [380, 147] on div "hero . moveRight ( ) hero . jumpRight ( ) hero . moveUp ( ) hero . moveRight ( …" at bounding box center [413, 167] width 175 height 186
type textarea "hero.moveLeft(2)"
click at [361, 160] on div "hero . moveRight ( ) hero . jumpRight ( ) hero . moveUp ( ) hero . moveRight ( …" at bounding box center [413, 167] width 175 height 186
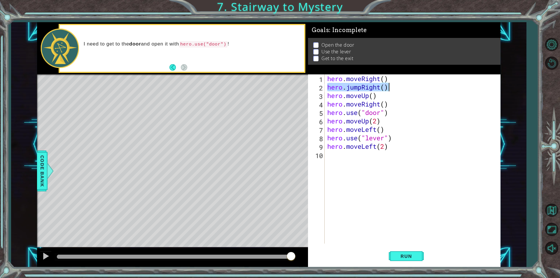
drag, startPoint x: 326, startPoint y: 89, endPoint x: 388, endPoint y: 89, distance: 61.2
click at [388, 89] on div "hero . moveRight ( ) hero . jumpRight ( ) hero . moveUp ( ) hero . moveRight ( …" at bounding box center [413, 167] width 175 height 186
type textarea "hero.jumpRight()"
click at [353, 164] on div "hero . moveRight ( ) hero . jumpRight ( ) hero . moveUp ( ) hero . moveRight ( …" at bounding box center [413, 167] width 175 height 186
paste textarea "hero.jumpRight()"
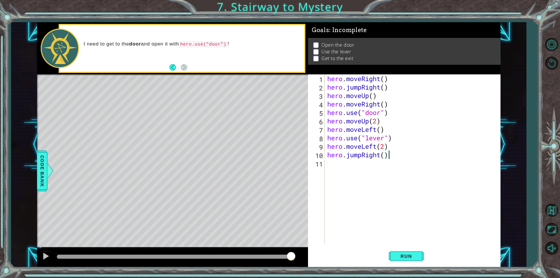
click at [379, 155] on div "hero . moveRight ( ) hero . jumpRight ( ) hero . moveUp ( ) hero . moveRight ( …" at bounding box center [413, 167] width 175 height 186
click at [380, 154] on div "hero . moveRight ( ) hero . jumpRight ( ) hero . moveUp ( ) hero . moveRight ( …" at bounding box center [413, 167] width 175 height 186
click at [392, 154] on div "hero . moveRight ( ) hero . jumpRight ( ) hero . moveUp ( ) hero . moveRight ( …" at bounding box center [413, 167] width 175 height 186
drag, startPoint x: 326, startPoint y: 104, endPoint x: 391, endPoint y: 104, distance: 64.7
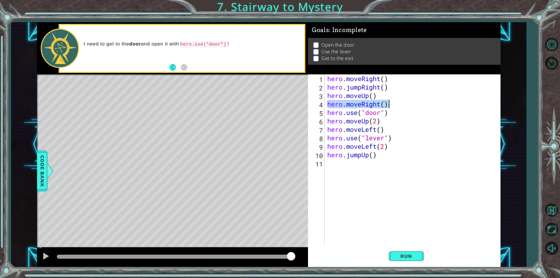
click at [391, 104] on div "hero . moveRight ( ) hero . jumpRight ( ) hero . moveUp ( ) hero . moveRight ( …" at bounding box center [413, 167] width 175 height 186
type textarea "hero.moveRight()"
click at [343, 172] on div "hero . moveRight ( ) hero . jumpRight ( ) hero . moveUp ( ) hero . moveRight ( …" at bounding box center [413, 167] width 175 height 186
paste textarea "hero.moveRight()"
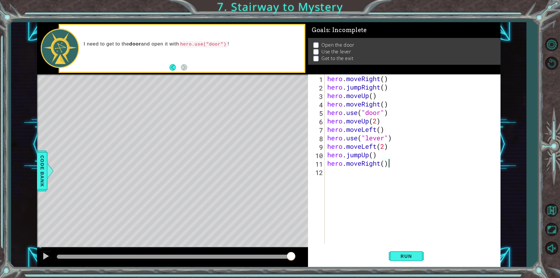
click at [387, 164] on div "hero . moveRight ( ) hero . jumpRight ( ) hero . moveUp ( ) hero . moveRight ( …" at bounding box center [413, 167] width 175 height 186
type textarea "hero.moveRight(2)"
click at [405, 258] on span "Run" at bounding box center [405, 256] width 23 height 6
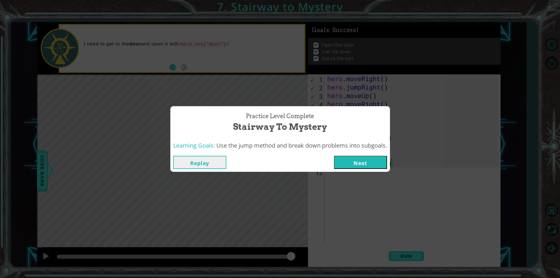
click at [367, 166] on button "Next" at bounding box center [360, 162] width 53 height 13
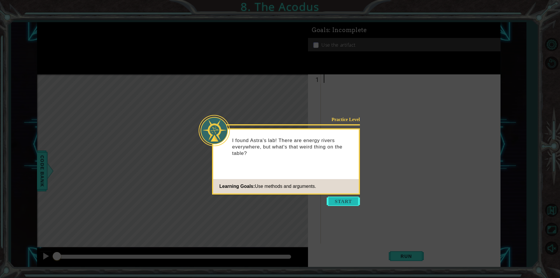
click at [339, 197] on button "Start" at bounding box center [342, 200] width 33 height 9
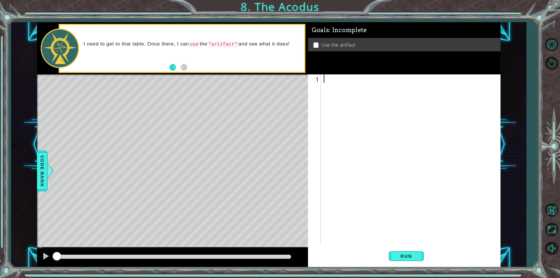
paste textarea "hero.moveRight()"
click at [378, 78] on div "hero . moveRight ( )" at bounding box center [411, 167] width 179 height 186
click at [370, 82] on div "hero . moveUp ( )" at bounding box center [411, 167] width 179 height 186
type textarea "hero.moveUp(2)"
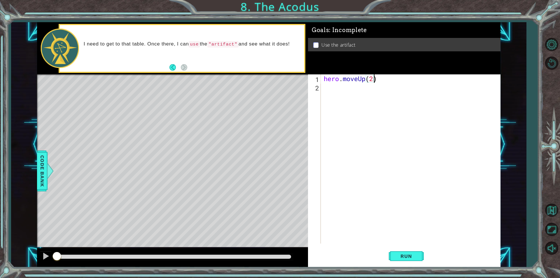
scroll to position [0, 2]
click at [360, 90] on div "hero . moveUp ( 2 )" at bounding box center [411, 167] width 179 height 186
paste textarea "hero.moveRight()"
click at [376, 90] on div "hero . moveUp ( 2 ) hero . moveRight ( )" at bounding box center [411, 167] width 179 height 186
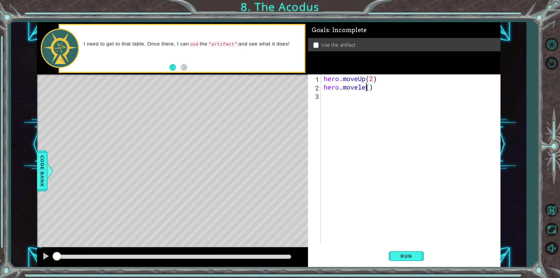
scroll to position [0, 2]
type textarea "hero.moveleft()"
click at [355, 96] on div "hero . moveUp ( 2 ) hero . moveleft ( )" at bounding box center [411, 167] width 179 height 186
paste textarea "hero.moveRight()"
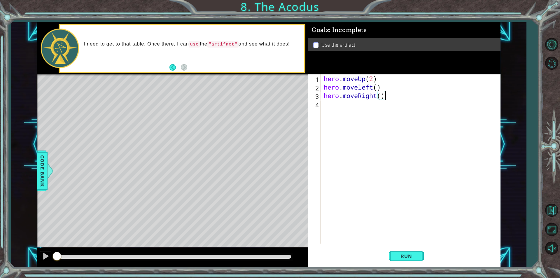
click at [376, 96] on div "hero . moveUp ( 2 ) hero . moveleft ( ) hero . moveRight ( )" at bounding box center [411, 167] width 179 height 186
click at [378, 99] on div "hero . moveUp ( 2 ) hero . moveleft ( ) hero . moveDown ( )" at bounding box center [411, 167] width 179 height 186
type textarea "hero.moveDown(2)"
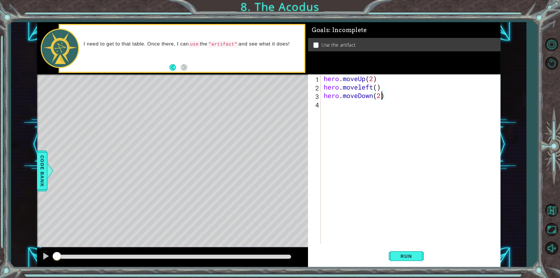
click at [356, 111] on div "hero . moveUp ( 2 ) hero . moveleft ( ) hero . moveDown ( 2 )" at bounding box center [411, 167] width 179 height 186
paste textarea "hero.moveRight()"
type textarea "hero.moveRight()"
drag, startPoint x: 386, startPoint y: 105, endPoint x: 322, endPoint y: 102, distance: 63.3
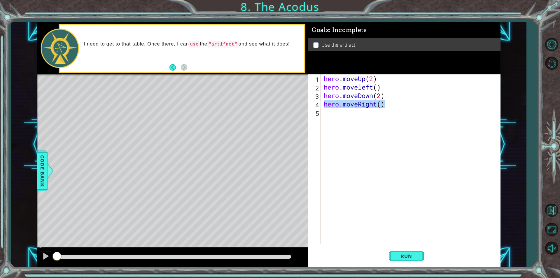
click at [322, 102] on div "hero . moveUp ( 2 ) hero . moveleft ( ) hero . moveDown ( 2 ) hero . moveRight …" at bounding box center [411, 167] width 179 height 186
drag, startPoint x: 322, startPoint y: 87, endPoint x: 382, endPoint y: 89, distance: 60.1
click at [382, 89] on div "hero . moveUp ( 2 ) hero . moveleft ( ) hero . moveDown ( 2 )" at bounding box center [410, 158] width 176 height 169
type textarea "hero.moveleft()"
click at [359, 112] on div "hero . moveUp ( 2 ) hero . moveleft ( ) hero . moveDown ( 2 )" at bounding box center [411, 167] width 179 height 186
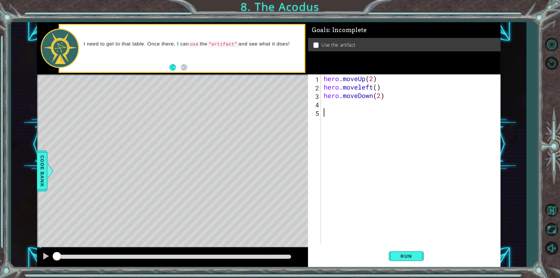
click at [356, 106] on div "hero . moveUp ( 2 ) hero . moveleft ( ) hero . moveDown ( 2 )" at bounding box center [411, 167] width 179 height 186
paste textarea "hero.moveleft()"
click at [358, 104] on div "hero . moveUp ( 2 ) hero . moveleft ( ) hero . moveDown ( 2 ) hero . moveleft (…" at bounding box center [411, 167] width 179 height 186
type textarea "hero.jumpleft()"
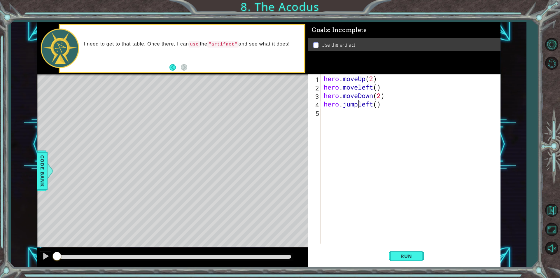
click at [368, 114] on div "hero . moveUp ( 2 ) hero . moveleft ( ) hero . moveDown ( 2 ) hero . jumpleft (…" at bounding box center [411, 167] width 179 height 186
drag, startPoint x: 322, startPoint y: 80, endPoint x: 331, endPoint y: 85, distance: 10.8
click at [358, 77] on div "1 2 3 4 5 hero . moveUp ( 2 ) hero . moveleft ( ) hero . moveDown ( 2 ) hero . …" at bounding box center [403, 158] width 191 height 169
drag, startPoint x: 324, startPoint y: 81, endPoint x: 393, endPoint y: 80, distance: 68.5
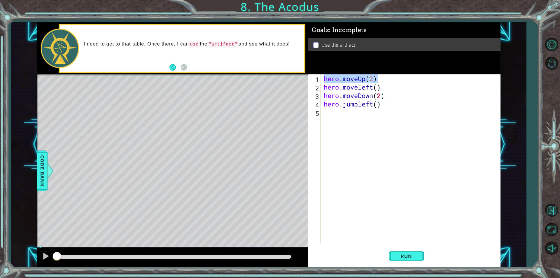
click at [393, 80] on div "hero . moveUp ( 2 ) hero . moveleft ( ) hero . moveDown ( 2 ) hero . jumpleft (…" at bounding box center [411, 167] width 179 height 186
type textarea "hero.moveUp(2)"
click at [333, 116] on div "hero . moveUp ( 2 ) hero . moveleft ( ) hero . moveDown ( 2 ) hero . jumpleft (…" at bounding box center [411, 167] width 179 height 186
paste textarea "hero.moveUp(2)"
type textarea "hero.moveUp(2)"
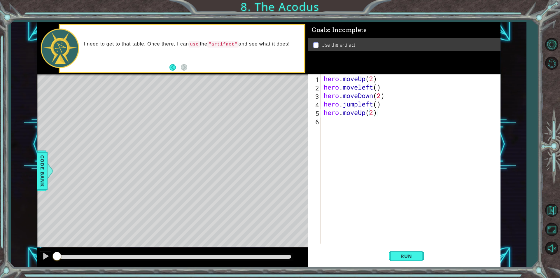
click at [345, 126] on div "hero . moveUp ( 2 ) hero . moveleft ( ) hero . moveDown ( 2 ) hero . jumpleft (…" at bounding box center [411, 167] width 179 height 186
paste textarea "hero.moveUp(2)"
click at [363, 122] on div "hero . moveUp ( 2 ) hero . moveleft ( ) hero . moveDown ( 2 ) hero . jumpleft (…" at bounding box center [411, 167] width 179 height 186
click at [365, 122] on div "hero . moveUp ( 2 ) hero . moveleft ( ) hero . moveDown ( 2 ) hero . jumpleft (…" at bounding box center [411, 167] width 179 height 186
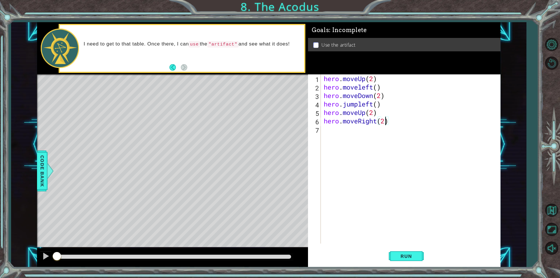
click at [386, 120] on div "hero . moveUp ( 2 ) hero . moveleft ( ) hero . moveDown ( 2 ) hero . jumpleft (…" at bounding box center [411, 167] width 179 height 186
type textarea "hero.moveRight()"
click at [370, 131] on div "hero . moveUp ( 2 ) hero . moveleft ( ) hero . moveDown ( 2 ) hero . jumpleft (…" at bounding box center [411, 167] width 179 height 186
click at [401, 258] on span "Run" at bounding box center [405, 256] width 23 height 6
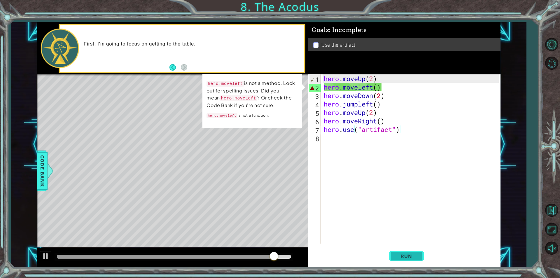
click at [397, 255] on span "Run" at bounding box center [405, 256] width 23 height 6
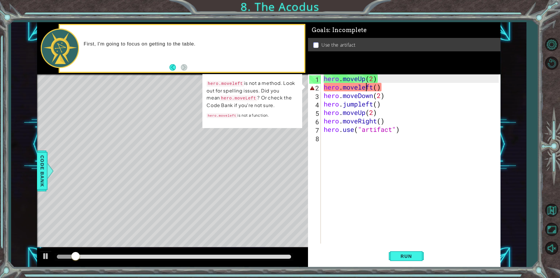
click at [364, 91] on div "hero . moveUp ( 2 ) hero . moveleft ( ) hero . moveDown ( 2 ) hero . jumpleft (…" at bounding box center [411, 167] width 179 height 186
click at [362, 89] on div "hero . moveUp ( 2 ) hero . moveleft ( ) hero . moveDown ( 2 ) hero . jumpleft (…" at bounding box center [411, 167] width 179 height 186
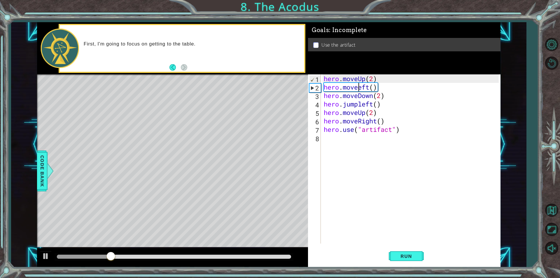
scroll to position [0, 2]
click at [410, 254] on span "Run" at bounding box center [405, 256] width 23 height 6
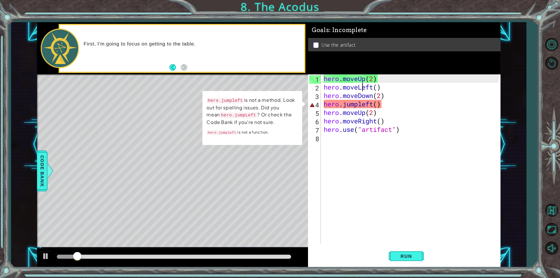
click at [366, 103] on div "hero . moveUp ( 2 ) hero . moveLeft ( ) hero . moveDown ( 2 ) hero . jumpleft (…" at bounding box center [411, 167] width 179 height 186
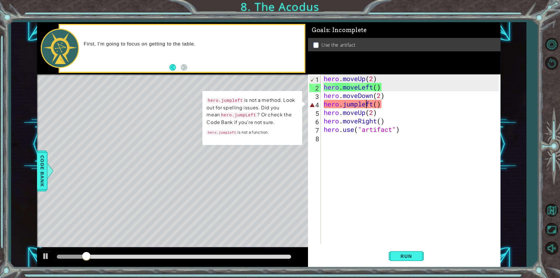
click at [361, 103] on div "hero . moveUp ( 2 ) hero . moveLeft ( ) hero . moveDown ( 2 ) hero . jumpleft (…" at bounding box center [411, 167] width 179 height 186
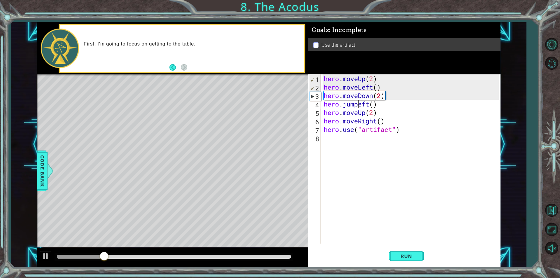
type textarea "hero.jumpLeft()"
click at [432, 161] on div "hero . moveUp ( 2 ) hero . moveLeft ( ) hero . moveDown ( 2 ) hero . jumpLeft (…" at bounding box center [411, 167] width 179 height 186
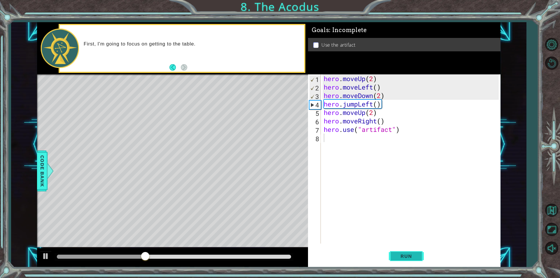
click at [395, 254] on span "Run" at bounding box center [405, 256] width 23 height 6
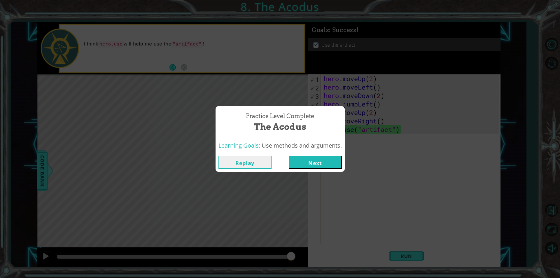
click at [311, 161] on button "Next" at bounding box center [315, 162] width 53 height 13
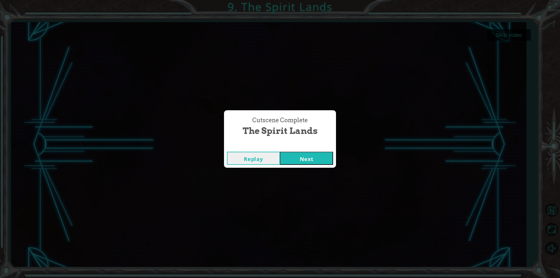
click at [293, 158] on button "Next" at bounding box center [306, 158] width 53 height 13
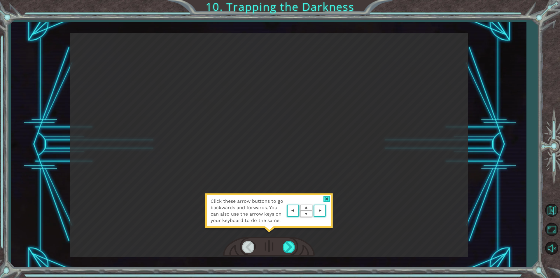
click at [328, 196] on div at bounding box center [326, 199] width 7 height 6
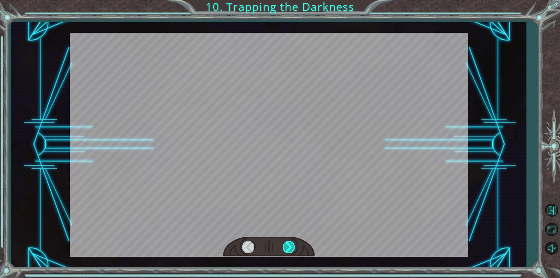
click at [285, 244] on div at bounding box center [288, 247] width 13 height 12
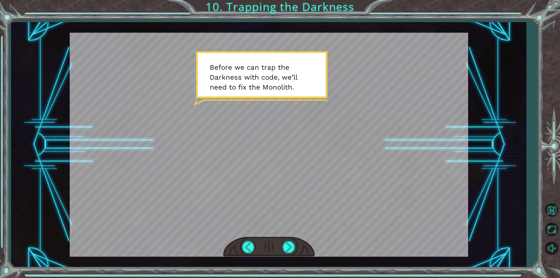
click at [275, 203] on div at bounding box center [269, 145] width 398 height 224
click at [246, 249] on div at bounding box center [248, 247] width 13 height 12
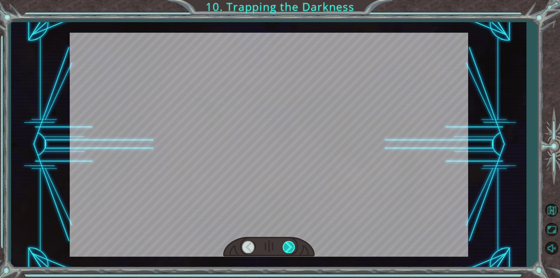
click at [294, 251] on div at bounding box center [288, 247] width 13 height 12
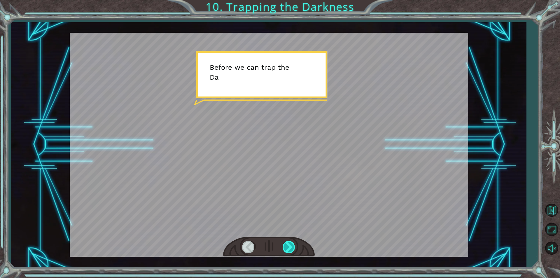
click at [293, 251] on div at bounding box center [288, 247] width 13 height 12
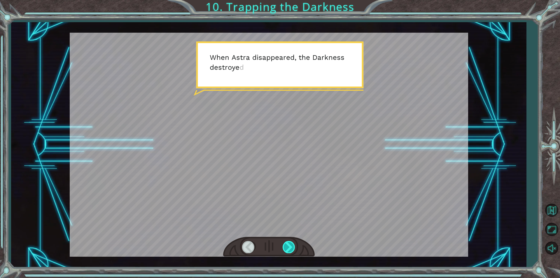
click at [293, 251] on div at bounding box center [288, 247] width 13 height 12
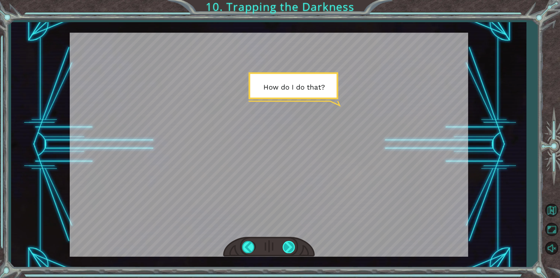
click at [293, 251] on div at bounding box center [288, 247] width 13 height 12
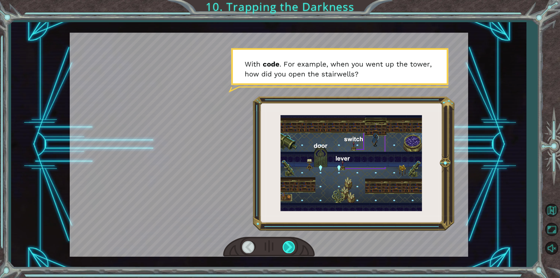
click at [293, 251] on div at bounding box center [288, 247] width 13 height 12
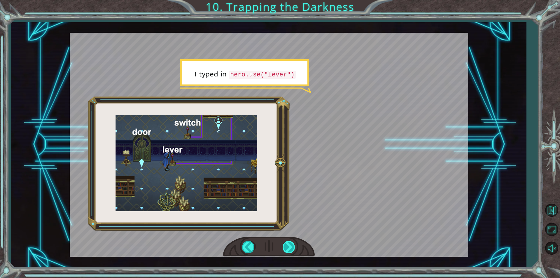
click at [293, 251] on div at bounding box center [288, 247] width 13 height 12
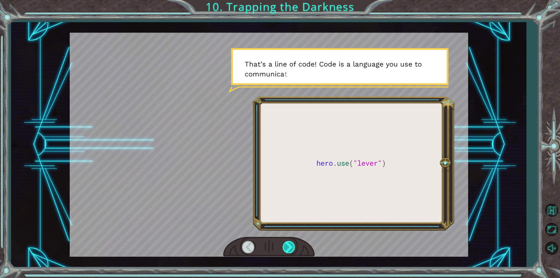
click at [293, 251] on div at bounding box center [288, 247] width 13 height 12
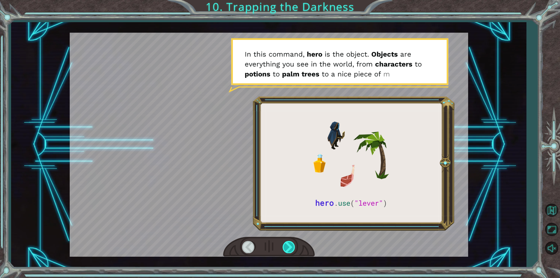
click at [293, 251] on div at bounding box center [288, 247] width 13 height 12
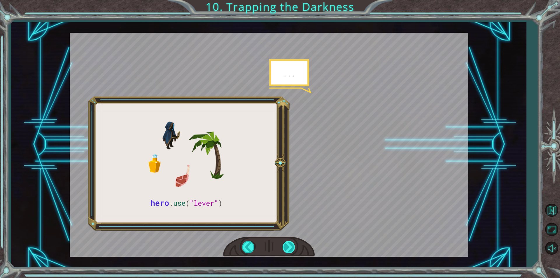
click at [293, 251] on div at bounding box center [288, 247] width 13 height 12
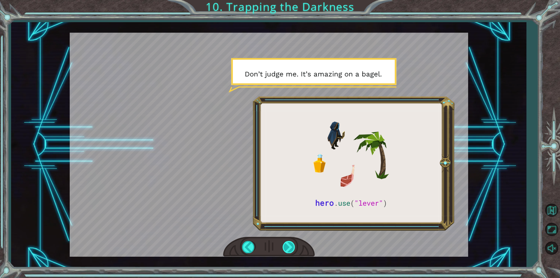
click at [293, 251] on div at bounding box center [288, 247] width 13 height 12
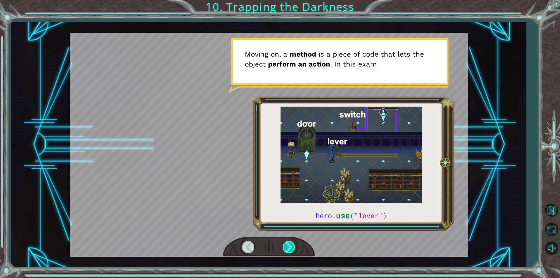
click at [293, 251] on div at bounding box center [288, 247] width 13 height 12
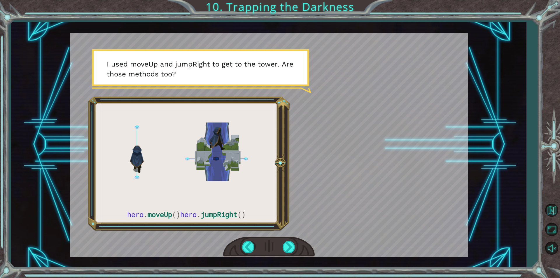
click at [287, 235] on div at bounding box center [269, 145] width 398 height 224
click at [241, 197] on div at bounding box center [269, 145] width 398 height 224
click at [287, 249] on div at bounding box center [288, 247] width 13 height 12
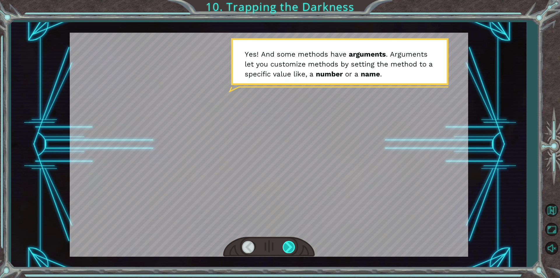
click at [287, 249] on div at bounding box center [288, 247] width 13 height 12
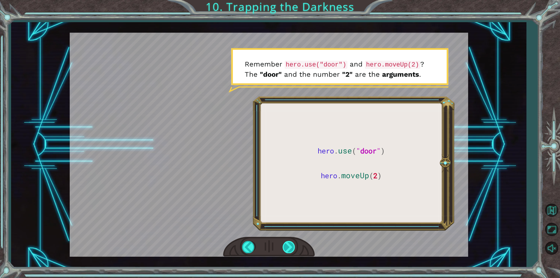
click at [291, 248] on div at bounding box center [288, 247] width 13 height 12
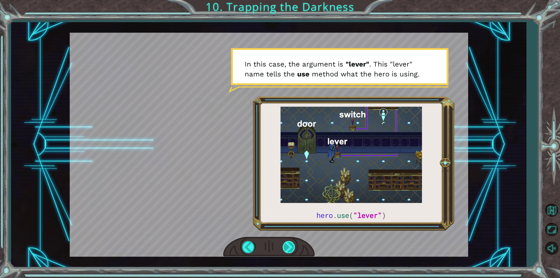
click at [289, 245] on div at bounding box center [288, 247] width 13 height 12
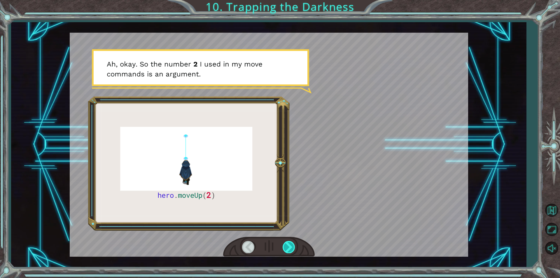
click at [287, 250] on div at bounding box center [288, 247] width 13 height 12
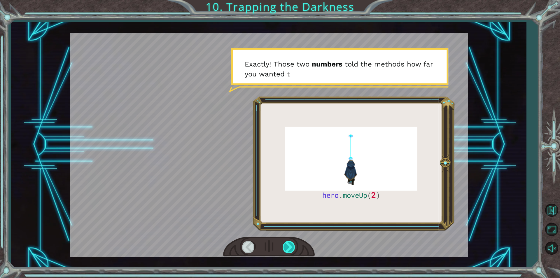
click at [287, 250] on div at bounding box center [288, 247] width 13 height 12
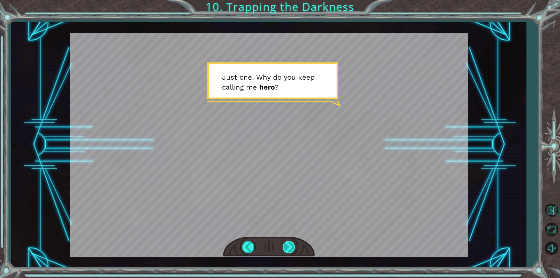
click at [286, 251] on div at bounding box center [288, 247] width 13 height 12
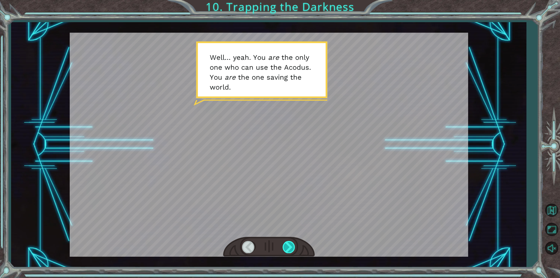
click at [286, 251] on div at bounding box center [288, 247] width 13 height 12
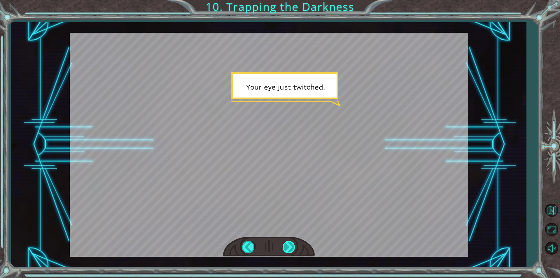
click at [286, 251] on div at bounding box center [288, 247] width 13 height 12
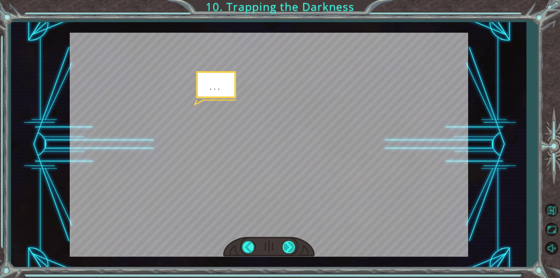
click at [286, 251] on div at bounding box center [288, 247] width 13 height 12
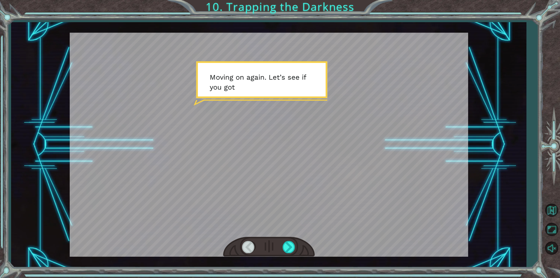
click at [250, 245] on div at bounding box center [248, 247] width 13 height 12
click at [251, 250] on div at bounding box center [248, 247] width 13 height 12
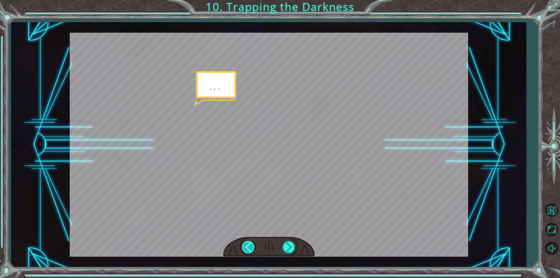
click at [249, 247] on div at bounding box center [248, 247] width 13 height 12
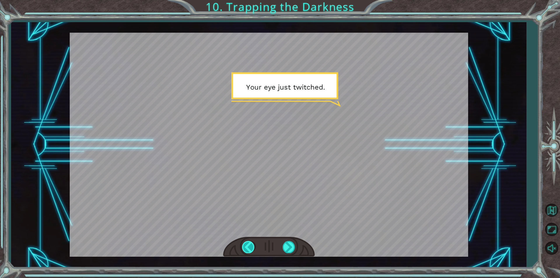
click at [249, 247] on div at bounding box center [248, 247] width 13 height 12
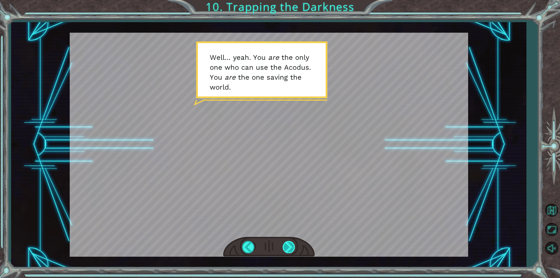
click at [295, 248] on div at bounding box center [288, 247] width 13 height 12
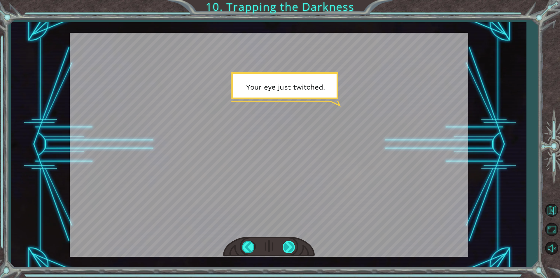
click at [295, 248] on div at bounding box center [288, 247] width 13 height 12
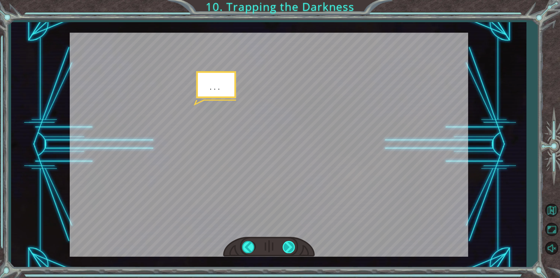
click at [295, 248] on div at bounding box center [288, 247] width 13 height 12
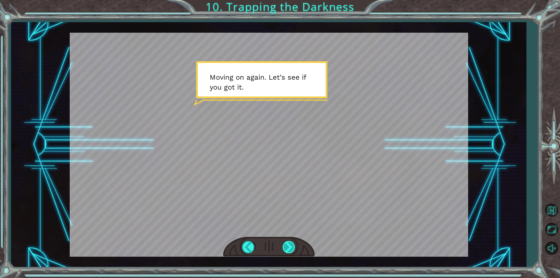
click at [295, 248] on div at bounding box center [288, 247] width 13 height 12
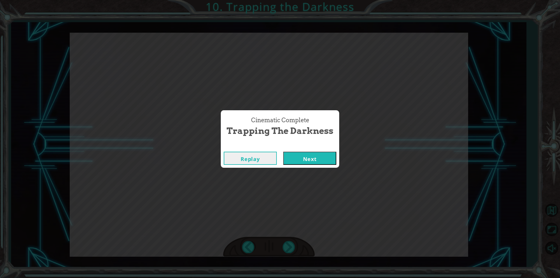
click at [322, 163] on button "Next" at bounding box center [309, 158] width 53 height 13
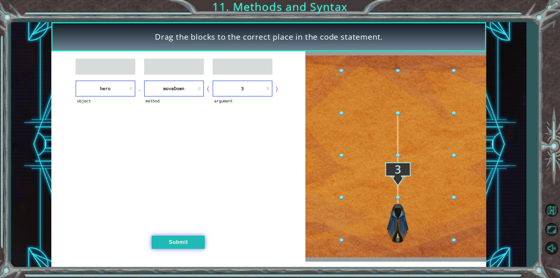
click at [173, 238] on button "Submit" at bounding box center [178, 242] width 53 height 13
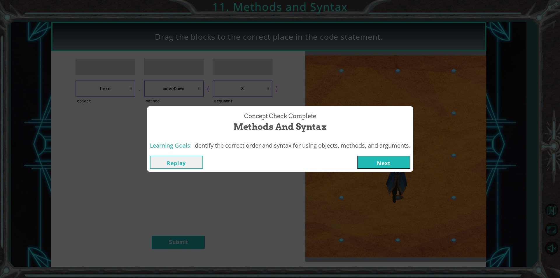
click at [391, 165] on button "Next" at bounding box center [383, 162] width 53 height 13
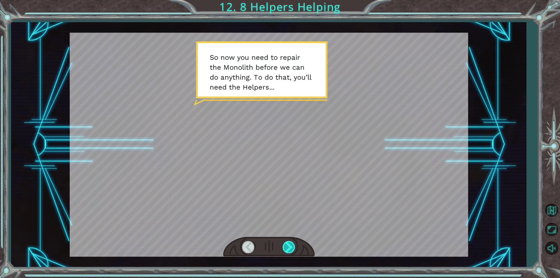
click at [288, 246] on div at bounding box center [288, 247] width 13 height 12
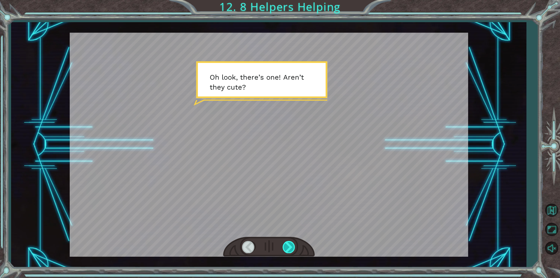
click at [290, 246] on div at bounding box center [288, 247] width 13 height 12
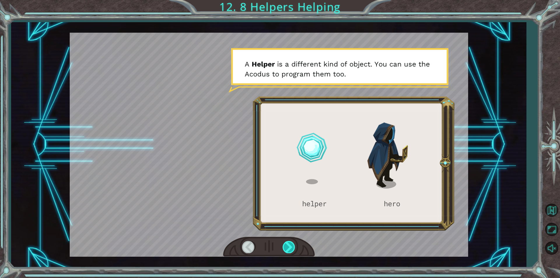
click at [291, 249] on div at bounding box center [288, 247] width 13 height 12
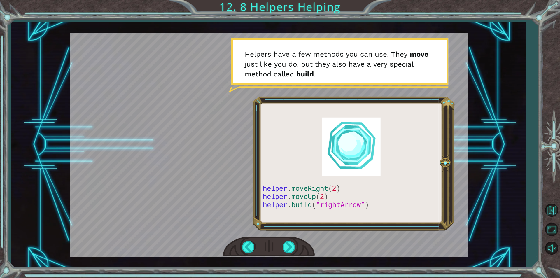
click at [294, 254] on div at bounding box center [269, 247] width 92 height 20
click at [290, 250] on div at bounding box center [288, 247] width 13 height 12
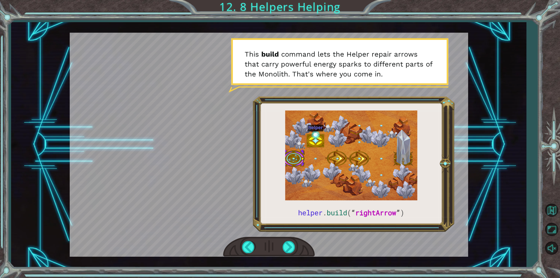
click at [291, 255] on div at bounding box center [269, 247] width 92 height 20
click at [288, 247] on div at bounding box center [288, 247] width 13 height 12
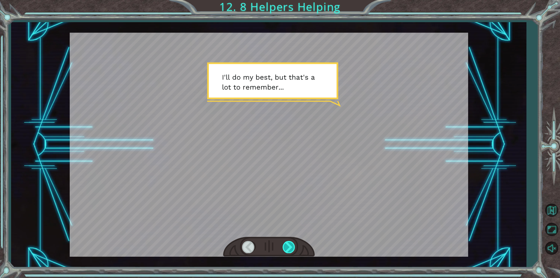
click at [289, 250] on div at bounding box center [288, 247] width 13 height 12
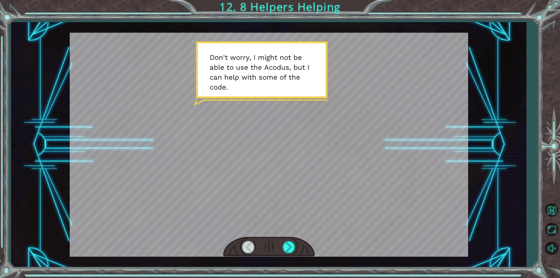
click at [289, 253] on div at bounding box center [269, 247] width 92 height 20
click at [289, 250] on div at bounding box center [288, 247] width 13 height 12
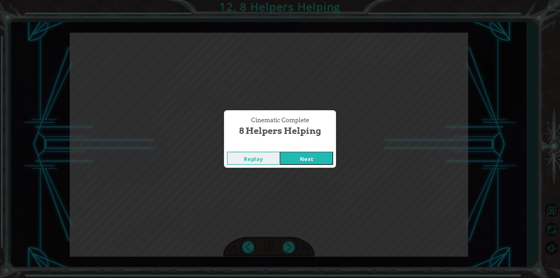
click at [322, 167] on div "Replay Next" at bounding box center [280, 158] width 112 height 19
click at [325, 163] on button "Next" at bounding box center [306, 158] width 53 height 13
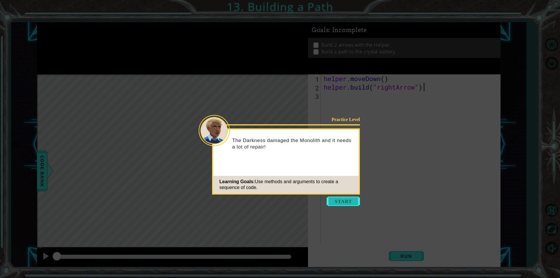
click at [337, 201] on button "Start" at bounding box center [342, 200] width 33 height 9
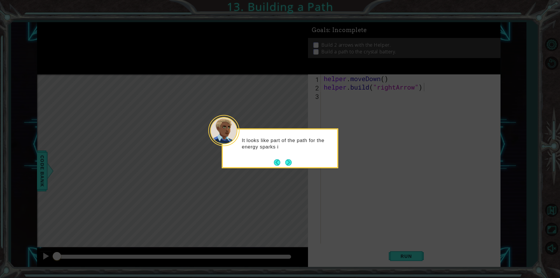
click at [293, 163] on div "It looks like part of the path for the energy sparks i" at bounding box center [280, 148] width 117 height 40
click at [289, 163] on button "Next" at bounding box center [288, 163] width 8 height 8
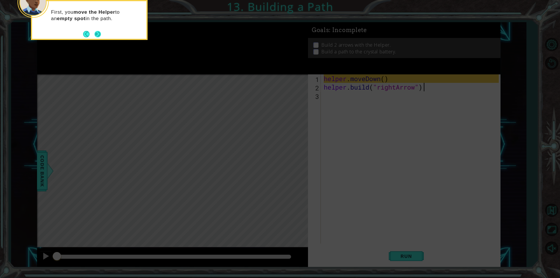
click at [94, 35] on button "Next" at bounding box center [98, 34] width 8 height 8
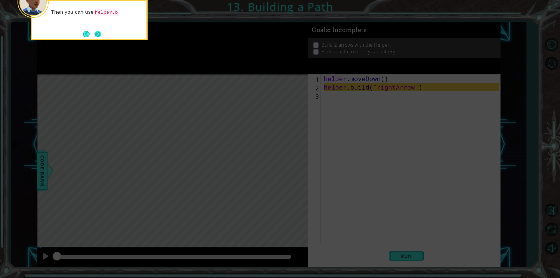
click at [98, 32] on button "Next" at bounding box center [97, 34] width 7 height 7
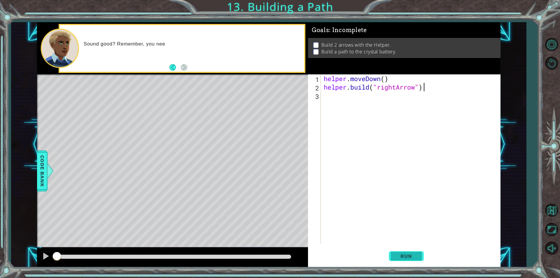
click at [408, 254] on span "Run" at bounding box center [405, 256] width 23 height 6
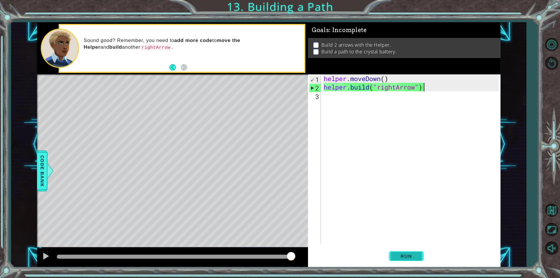
click at [399, 257] on span "Run" at bounding box center [405, 256] width 23 height 6
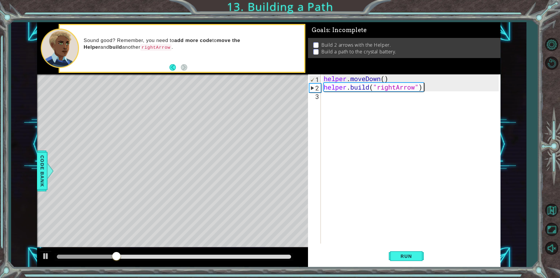
click at [322, 78] on div "helper . moveDown ( ) helper . build ( "rightArrow" )" at bounding box center [411, 167] width 179 height 186
type textarea "helper.moveDown()"
drag, startPoint x: 324, startPoint y: 78, endPoint x: 398, endPoint y: 78, distance: 73.7
click at [398, 78] on div "helper . moveDown ( ) helper . build ( "rightArrow" )" at bounding box center [411, 167] width 179 height 186
click at [337, 103] on div "helper . moveDown ( ) helper . build ( "rightArrow" )" at bounding box center [411, 167] width 179 height 186
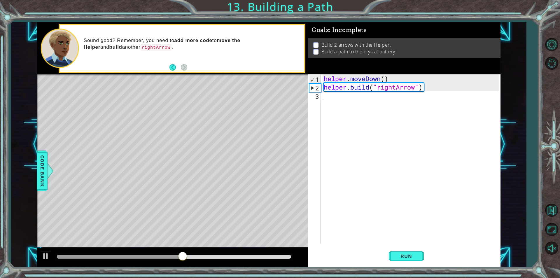
paste textarea "helper.moveDown()"
click at [379, 98] on div "helper . moveDown ( ) helper . build ( "rightArrow" ) helper . moveDown ( )" at bounding box center [411, 167] width 179 height 186
click at [383, 96] on div "helper . moveDown ( ) helper . build ( "rightArrow" ) helper . moveDown ( )" at bounding box center [411, 167] width 179 height 186
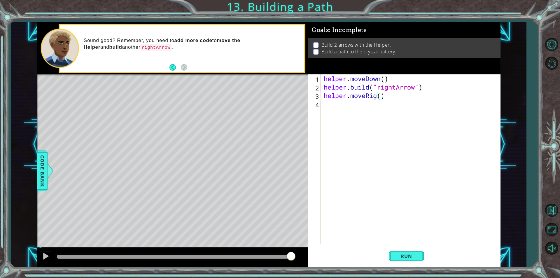
scroll to position [0, 3]
click at [409, 257] on span "Run" at bounding box center [405, 256] width 23 height 6
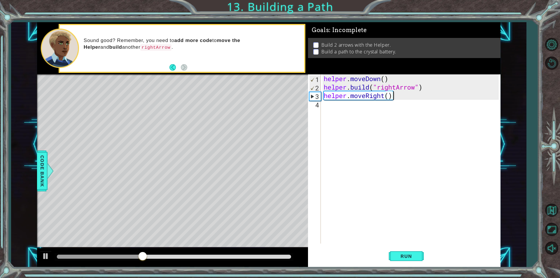
click at [391, 96] on div "helper . moveDown ( ) helper . build ( "rightArrow" ) helper . moveRight ( )" at bounding box center [411, 167] width 179 height 186
click at [387, 96] on div "helper . moveDown ( ) helper . build ( "rightArrow" ) helper . moveRight ( )" at bounding box center [411, 167] width 179 height 186
click at [389, 98] on div "helper . moveDown ( ) helper . build ( "rightArrow" ) helper . moveRight ( )" at bounding box center [411, 167] width 179 height 186
type textarea "helper.moveRight(3)"
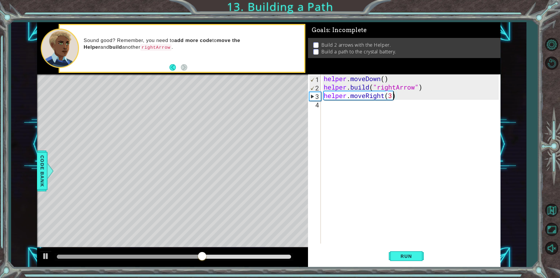
click at [413, 126] on div "helper . moveDown ( ) helper . build ( "rightArrow" ) helper . moveRight ( 3 )" at bounding box center [411, 167] width 179 height 186
click at [410, 126] on div "helper . moveDown ( ) helper . build ( "rightArrow" ) helper . moveRight ( 3 )" at bounding box center [411, 167] width 179 height 186
click at [399, 256] on span "Run" at bounding box center [405, 256] width 23 height 6
click at [373, 118] on div "helper . moveDown ( ) helper . build ( "rightArrow" ) helper . moveRight ( 3 )" at bounding box center [411, 167] width 179 height 186
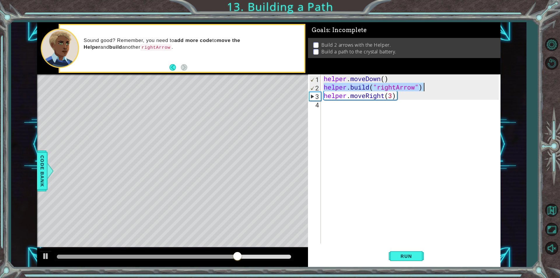
drag, startPoint x: 324, startPoint y: 87, endPoint x: 421, endPoint y: 90, distance: 97.7
click at [421, 90] on div "helper . moveDown ( ) helper . build ( "rightArrow" ) helper . moveRight ( 3 )" at bounding box center [411, 167] width 179 height 186
type textarea "[DOMAIN_NAME]("rightArrow")"
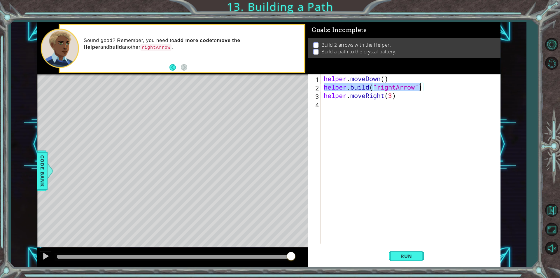
click at [323, 85] on div "helper . moveDown ( ) helper . build ( "rightArrow" ) helper . moveRight ( 3 )" at bounding box center [410, 158] width 176 height 169
drag, startPoint x: 324, startPoint y: 89, endPoint x: 425, endPoint y: 90, distance: 100.9
click at [425, 90] on div "helper . moveDown ( ) helper . build ( "rightArrow" ) helper . moveRight ( 3 )" at bounding box center [411, 167] width 179 height 186
click at [337, 107] on div "helper . moveDown ( ) helper . build ( "rightArrow" ) helper . moveRight ( 3 )" at bounding box center [411, 167] width 179 height 186
paste textarea "[DOMAIN_NAME]("rightArrow")"
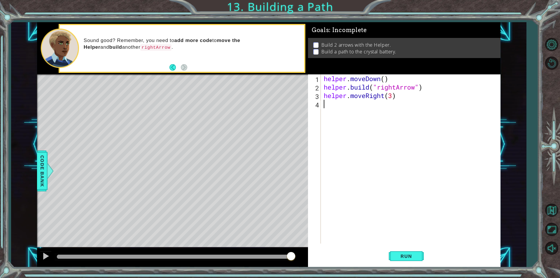
type textarea "[DOMAIN_NAME]("rightArrow")"
click at [400, 257] on span "Run" at bounding box center [405, 256] width 23 height 6
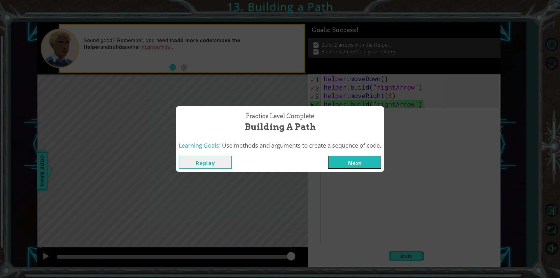
click at [366, 168] on button "Next" at bounding box center [354, 162] width 53 height 13
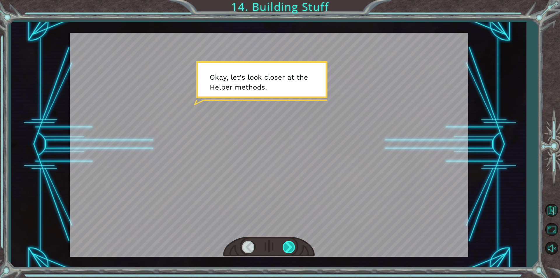
click at [285, 252] on div at bounding box center [288, 247] width 13 height 12
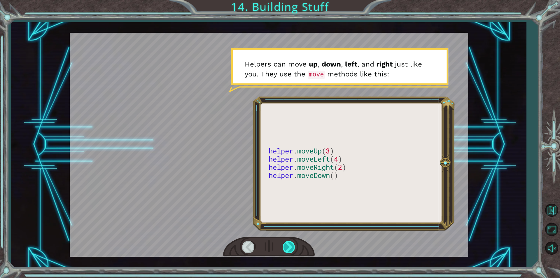
click at [289, 248] on div at bounding box center [288, 247] width 13 height 12
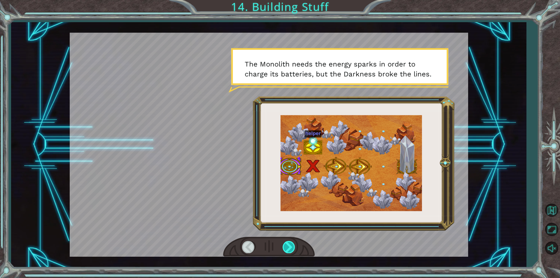
click at [293, 249] on div at bounding box center [288, 247] width 13 height 12
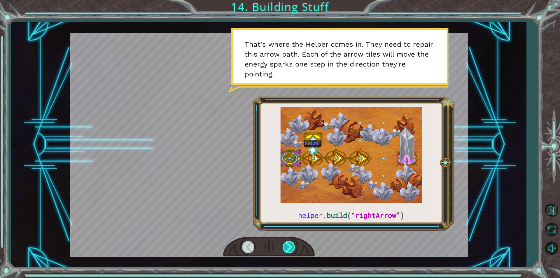
click at [293, 250] on div at bounding box center [288, 247] width 13 height 12
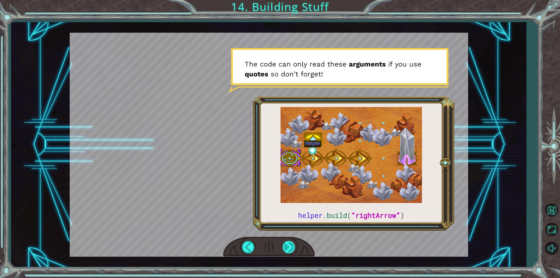
click at [290, 247] on div at bounding box center [288, 247] width 13 height 12
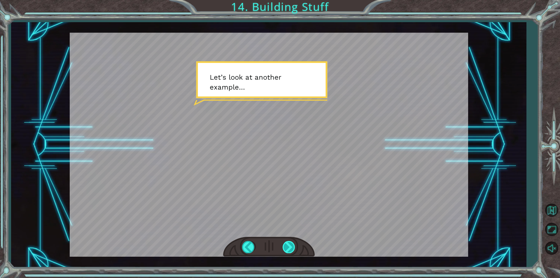
click at [292, 247] on div at bounding box center [288, 247] width 13 height 12
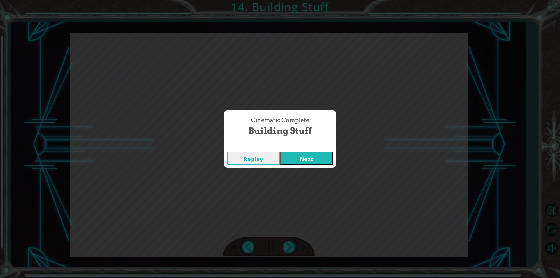
click at [306, 162] on button "Next" at bounding box center [306, 158] width 53 height 13
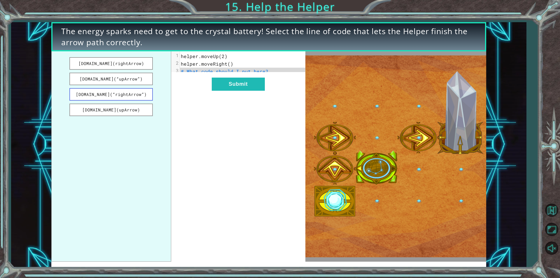
click at [139, 91] on button "[DOMAIN_NAME](“rightArrow”)" at bounding box center [110, 94] width 83 height 13
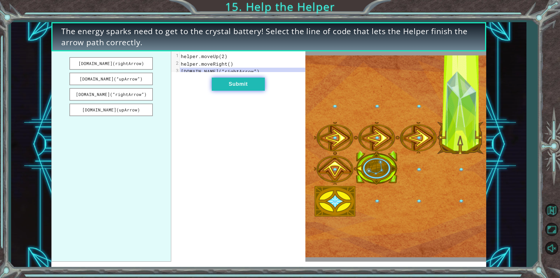
click at [259, 87] on button "Submit" at bounding box center [238, 84] width 53 height 13
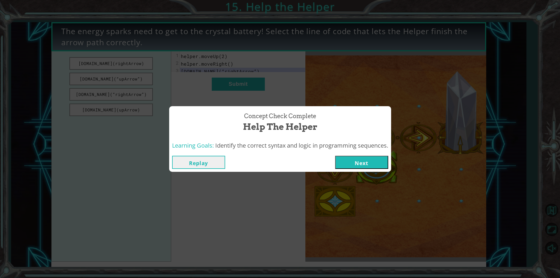
click at [360, 163] on button "Next" at bounding box center [361, 162] width 53 height 13
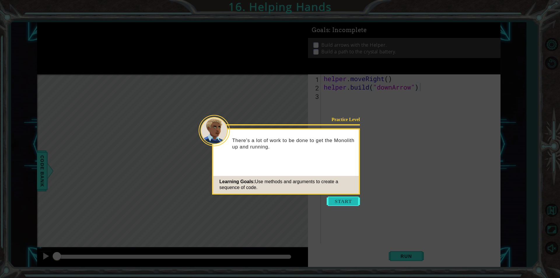
click at [345, 199] on button "Start" at bounding box center [342, 200] width 33 height 9
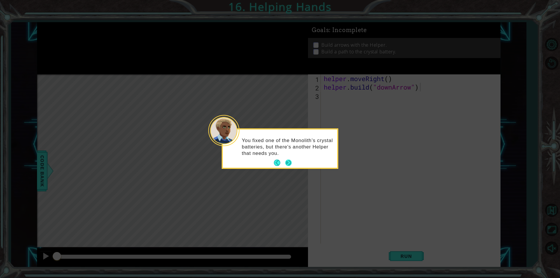
click at [287, 163] on button "Next" at bounding box center [288, 162] width 6 height 6
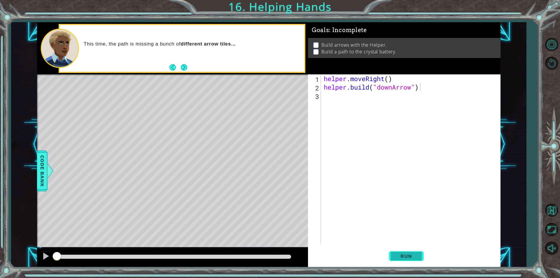
click at [410, 261] on button "Run" at bounding box center [406, 255] width 35 height 19
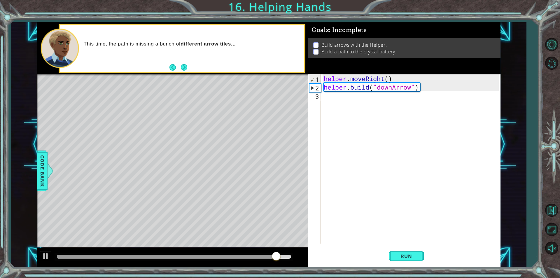
click at [333, 102] on div "helper . moveRight ( ) helper . build ( "downArrow" )" at bounding box center [411, 167] width 179 height 186
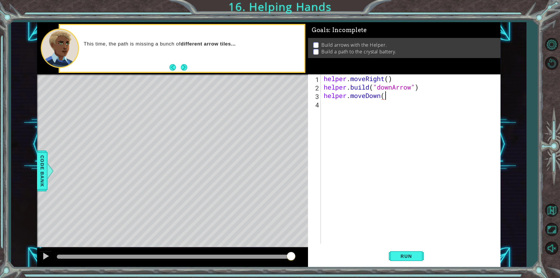
scroll to position [0, 3]
drag, startPoint x: 323, startPoint y: 89, endPoint x: 420, endPoint y: 86, distance: 97.4
click at [420, 86] on div "helper . moveRight ( ) helper . build ( "downArrow" ) helper . moveDown ( )" at bounding box center [411, 167] width 179 height 186
type textarea "[DOMAIN_NAME]("downArrow")"
click at [363, 111] on div "helper . moveRight ( ) helper . build ( "downArrow" ) helper . moveDown ( )" at bounding box center [411, 167] width 179 height 186
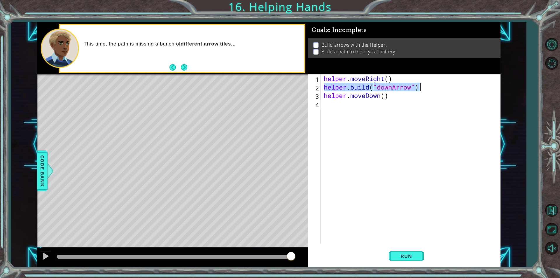
scroll to position [0, 0]
paste textarea "[DOMAIN_NAME]("downArrow")"
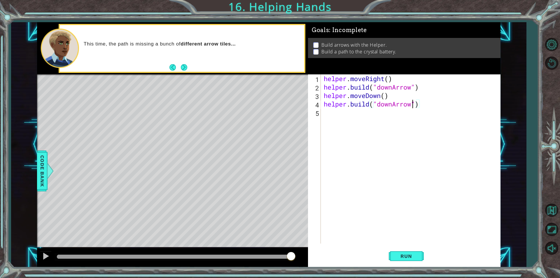
click at [413, 104] on div "helper . moveRight ( ) helper . build ( "downArrow" ) helper . moveDown ( ) hel…" at bounding box center [411, 167] width 179 height 186
click at [392, 106] on div "helper . moveRight ( ) helper . build ( "downArrow" ) helper . moveDown ( ) hel…" at bounding box center [411, 167] width 179 height 186
type textarea "[DOMAIN_NAME]("rightArrow")"
click at [341, 114] on div "helper . moveRight ( ) helper . build ( "downArrow" ) helper . moveDown ( ) hel…" at bounding box center [411, 167] width 179 height 186
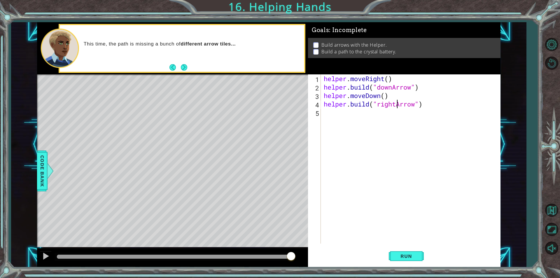
scroll to position [0, 0]
drag, startPoint x: 324, startPoint y: 96, endPoint x: 396, endPoint y: 92, distance: 72.4
click at [396, 92] on div "helper . moveRight ( ) helper . build ( "downArrow" ) helper . moveDown ( ) hel…" at bounding box center [411, 167] width 179 height 186
type textarea "helper.moveDown()"
click at [349, 122] on div "helper . moveRight ( ) helper . build ( "downArrow" ) helper . moveDown ( ) hel…" at bounding box center [411, 167] width 179 height 186
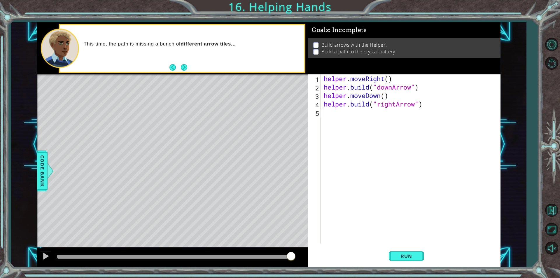
type textarea "v"
paste textarea "helper.moveDown()"
click at [379, 113] on div "helper . moveRight ( ) helper . build ( "downArrow" ) helper . moveDown ( ) hel…" at bounding box center [411, 167] width 179 height 186
click at [380, 114] on div "helper . moveRight ( ) helper . build ( "downArrow" ) helper . moveDown ( ) hel…" at bounding box center [411, 167] width 179 height 186
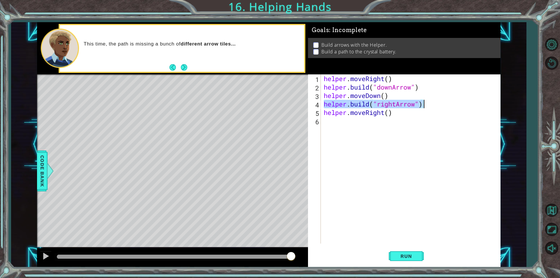
drag, startPoint x: 324, startPoint y: 106, endPoint x: 423, endPoint y: 107, distance: 99.1
click at [423, 107] on div "helper . moveRight ( ) helper . build ( "downArrow" ) helper . moveDown ( ) hel…" at bounding box center [411, 167] width 179 height 186
type textarea "[DOMAIN_NAME]("rightArrow")"
click at [366, 124] on div "helper . moveRight ( ) helper . build ( "downArrow" ) helper . moveDown ( ) hel…" at bounding box center [411, 167] width 179 height 186
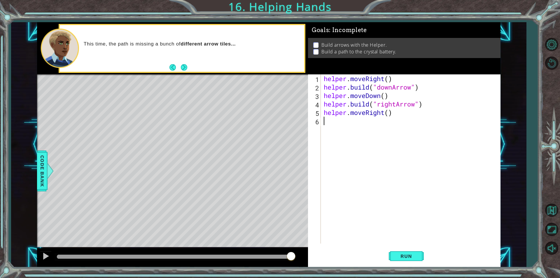
paste textarea "[DOMAIN_NAME]("rightArrow")"
drag, startPoint x: 324, startPoint y: 114, endPoint x: 399, endPoint y: 115, distance: 75.2
click at [399, 115] on div "helper . moveRight ( ) helper . build ( "downArrow" ) helper . moveDown ( ) hel…" at bounding box center [411, 167] width 179 height 186
paste textarea "build("rightArrow""
type textarea "helper.moveRight()"
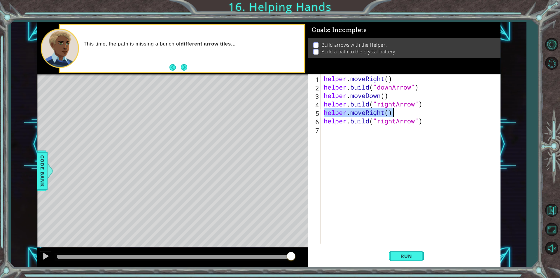
click at [346, 132] on div "helper . moveRight ( ) helper . build ( "downArrow" ) helper . moveDown ( ) hel…" at bounding box center [411, 167] width 179 height 186
paste textarea "helper.moveRight()"
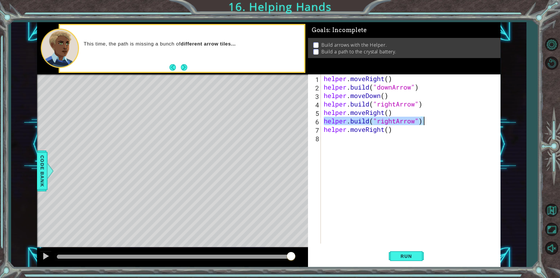
drag, startPoint x: 324, startPoint y: 122, endPoint x: 425, endPoint y: 122, distance: 100.9
click at [425, 122] on div "helper . moveRight ( ) helper . build ( "downArrow" ) helper . moveDown ( ) hel…" at bounding box center [411, 167] width 179 height 186
type textarea "[DOMAIN_NAME]("rightArrow")"
click at [348, 145] on div "helper . moveRight ( ) helper . build ( "downArrow" ) helper . moveDown ( ) hel…" at bounding box center [411, 167] width 179 height 186
paste textarea "[DOMAIN_NAME]("rightArrow")"
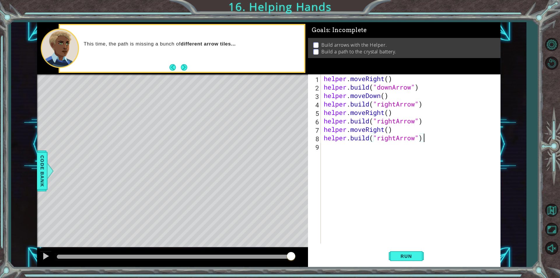
click at [396, 138] on div "helper . moveRight ( ) helper . build ( "downArrow" ) helper . moveDown ( ) hel…" at bounding box center [411, 167] width 179 height 186
type textarea "[DOMAIN_NAME]("upArrow")"
click at [399, 259] on button "Run" at bounding box center [406, 255] width 35 height 19
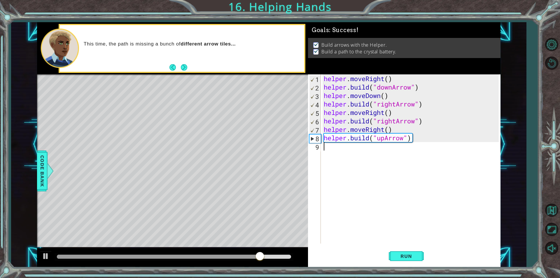
scroll to position [0, 0]
drag, startPoint x: 444, startPoint y: 229, endPoint x: 410, endPoint y: 239, distance: 35.5
drag, startPoint x: 410, startPoint y: 239, endPoint x: 380, endPoint y: 217, distance: 37.5
click at [380, 217] on div "helper . moveRight ( ) helper . build ( "downArrow" ) helper . moveDown ( ) hel…" at bounding box center [411, 167] width 179 height 186
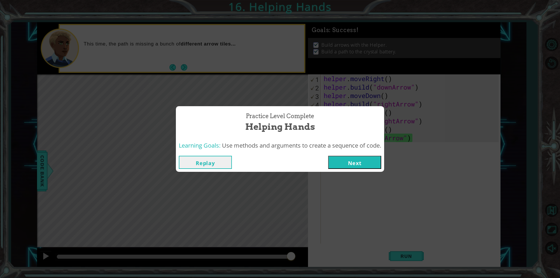
click at [366, 159] on button "Next" at bounding box center [354, 162] width 53 height 13
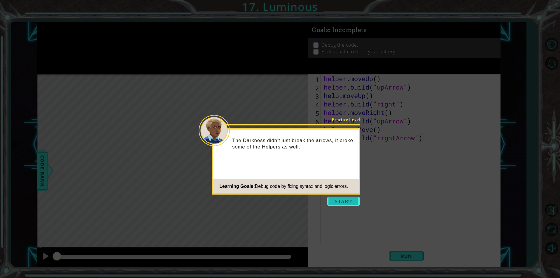
click at [347, 201] on button "Start" at bounding box center [342, 200] width 33 height 9
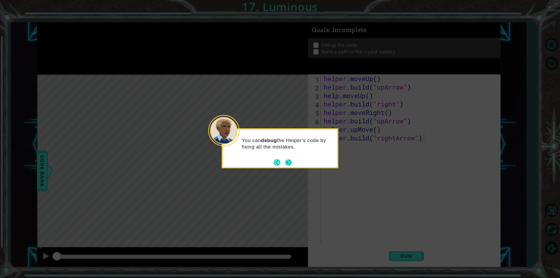
click at [288, 159] on button "Next" at bounding box center [288, 162] width 6 height 6
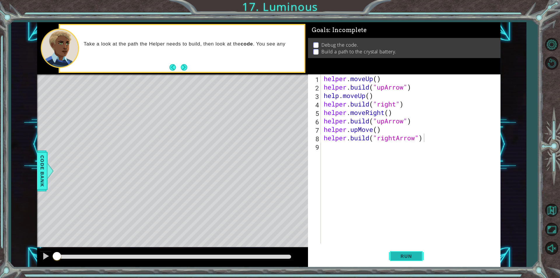
click at [420, 259] on button "Run" at bounding box center [406, 255] width 35 height 19
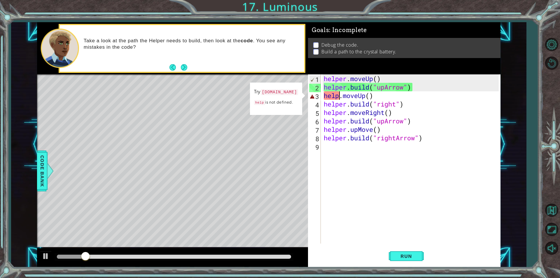
click at [341, 98] on div "helper . moveUp ( ) helper . build ( "upArrow" ) help . moveUp ( ) helper . bui…" at bounding box center [411, 167] width 179 height 186
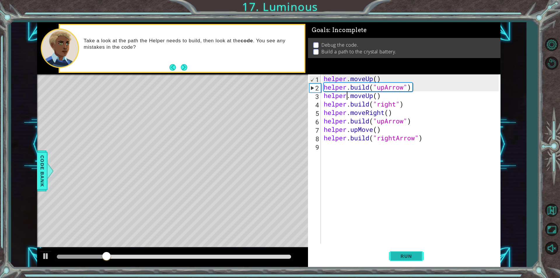
click at [405, 259] on button "Run" at bounding box center [406, 255] width 35 height 19
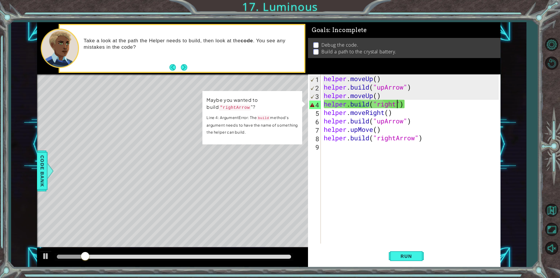
click at [396, 103] on div "helper . moveUp ( ) helper . build ( "upArrow" ) helper . moveUp ( ) helper . b…" at bounding box center [411, 167] width 179 height 186
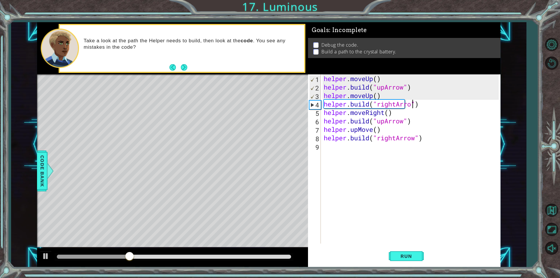
scroll to position [0, 4]
click at [406, 261] on button "Run" at bounding box center [406, 255] width 35 height 19
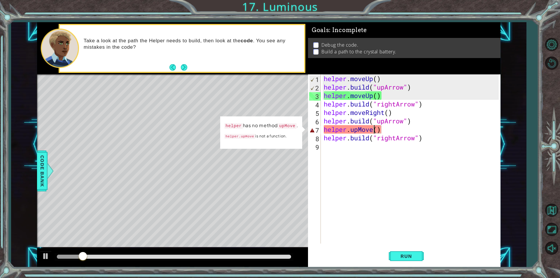
click at [373, 132] on div "helper . moveUp ( ) helper . build ( "upArrow" ) helper . moveUp ( ) helper . b…" at bounding box center [411, 167] width 179 height 186
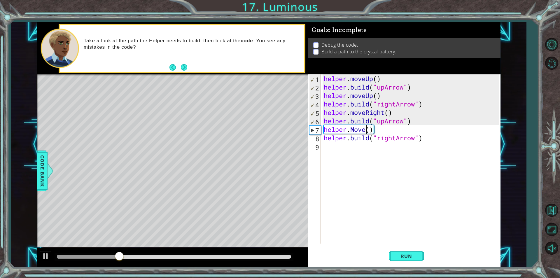
scroll to position [0, 2]
click at [353, 130] on div "helper . moveUp ( ) helper . build ( "upArrow" ) helper . moveUp ( ) helper . b…" at bounding box center [411, 167] width 179 height 186
type textarea "helper.moveUp()"
click at [397, 258] on span "Run" at bounding box center [405, 256] width 23 height 6
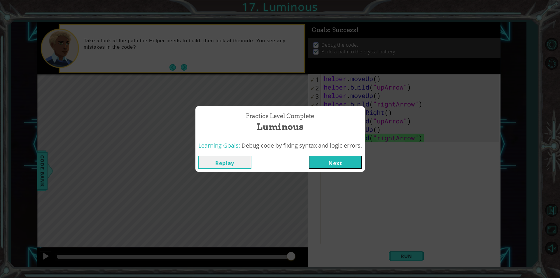
click at [328, 161] on button "Next" at bounding box center [335, 162] width 53 height 13
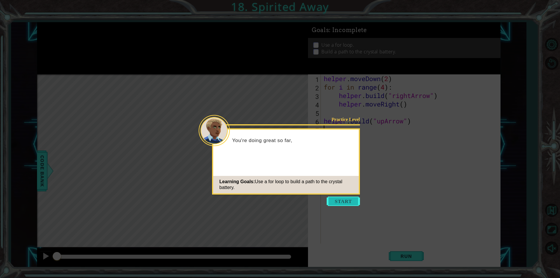
click at [338, 201] on button "Start" at bounding box center [342, 200] width 33 height 9
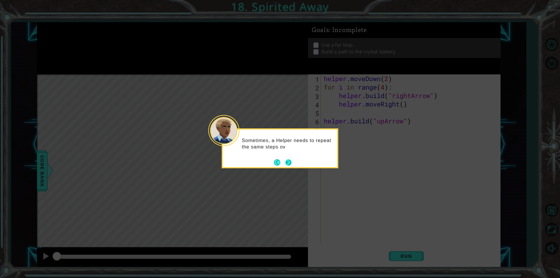
click at [291, 161] on button "Next" at bounding box center [288, 162] width 7 height 7
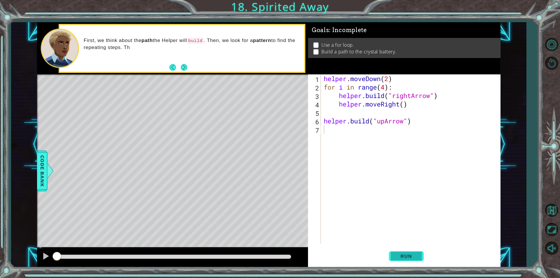
click at [399, 252] on button "Run" at bounding box center [406, 255] width 35 height 19
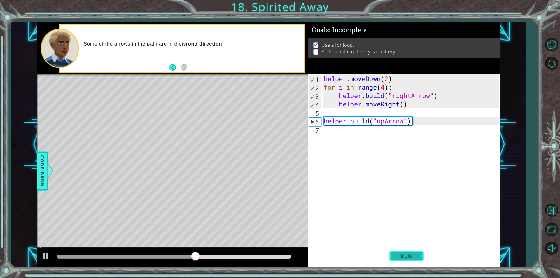
click at [407, 254] on span "Run" at bounding box center [405, 256] width 23 height 6
click at [401, 254] on span "Run" at bounding box center [405, 256] width 23 height 6
click at [407, 258] on span "Run" at bounding box center [405, 256] width 23 height 6
click at [405, 135] on div "helper . moveDown ( 2 ) for i in range ( 4 ) : helper . build ( "rightArrow" ) …" at bounding box center [411, 167] width 179 height 186
drag, startPoint x: 325, startPoint y: 79, endPoint x: 391, endPoint y: 80, distance: 66.5
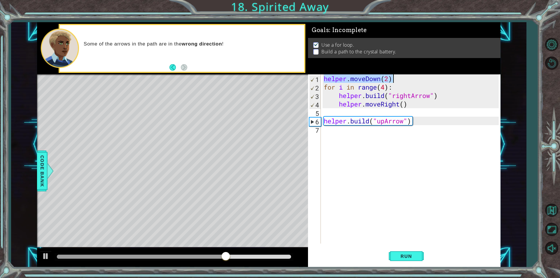
click at [391, 80] on div "helper . moveDown ( 2 ) for i in range ( 4 ) : helper . build ( "rightArrow" ) …" at bounding box center [411, 167] width 179 height 186
type textarea "helper.moveDown(2)"
click at [341, 135] on div "helper . moveDown ( 2 ) for i in range ( 4 ) : helper . build ( "rightArrow" ) …" at bounding box center [411, 167] width 179 height 186
paste textarea "helper.moveDown(2)"
click at [388, 131] on div "helper . moveDown ( 2 ) for i in range ( 4 ) : helper . build ( "rightArrow" ) …" at bounding box center [411, 167] width 179 height 186
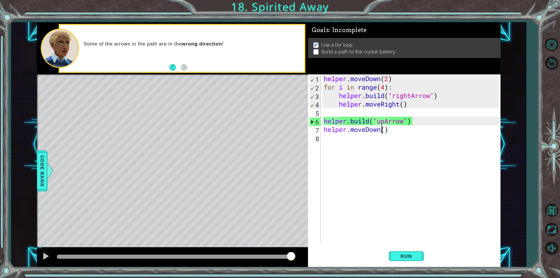
click at [381, 129] on div "helper . moveDown ( 2 ) for i in range ( 4 ) : helper . build ( "rightArrow" ) …" at bounding box center [411, 167] width 179 height 186
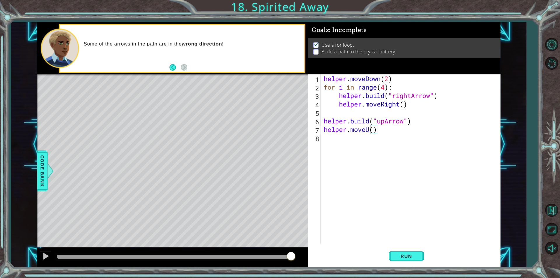
scroll to position [0, 2]
type textarea "helper.moveUp()"
click at [384, 149] on div "helper . moveDown ( 2 ) for i in range ( 4 ) : helper . build ( "rightArrow" ) …" at bounding box center [411, 167] width 179 height 186
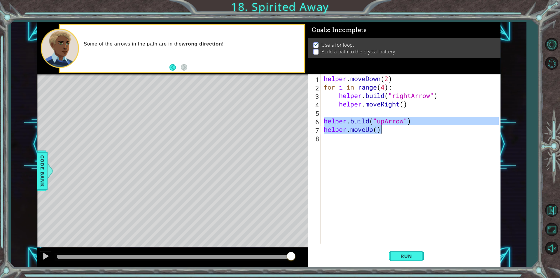
drag, startPoint x: 322, startPoint y: 120, endPoint x: 425, endPoint y: 131, distance: 103.2
click at [433, 130] on div "helper . moveDown ( 2 ) for i in range ( 4 ) : helper . build ( "rightArrow" ) …" at bounding box center [411, 167] width 179 height 186
click at [413, 130] on div "helper . moveDown ( 2 ) for i in range ( 4 ) : helper . build ( "rightArrow" ) …" at bounding box center [410, 158] width 176 height 169
drag, startPoint x: 324, startPoint y: 123, endPoint x: 411, endPoint y: 123, distance: 87.4
click at [411, 123] on div "helper . moveDown ( 2 ) for i in range ( 4 ) : helper . build ( "rightArrow" ) …" at bounding box center [411, 167] width 179 height 186
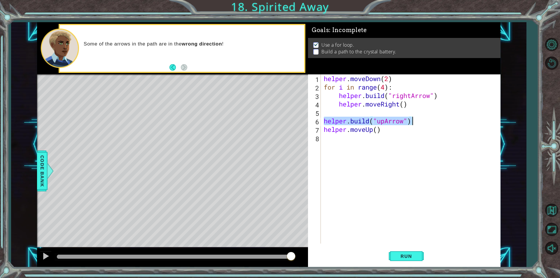
type textarea "[DOMAIN_NAME]("upArrow")"
click at [364, 140] on div "helper . moveDown ( 2 ) for i in range ( 4 ) : helper . build ( "rightArrow" ) …" at bounding box center [411, 167] width 179 height 186
paste textarea "[DOMAIN_NAME]("upArrow")"
type textarea "[DOMAIN_NAME]("upArrow")"
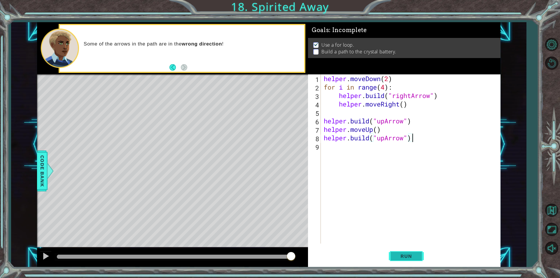
click at [396, 253] on span "Run" at bounding box center [405, 256] width 23 height 6
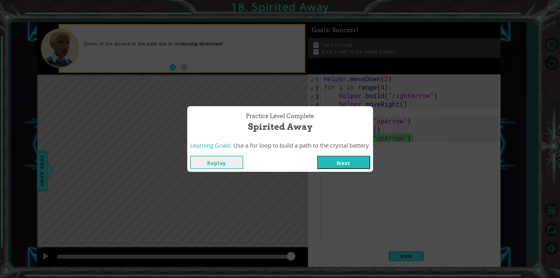
click at [356, 165] on button "Next" at bounding box center [343, 162] width 53 height 13
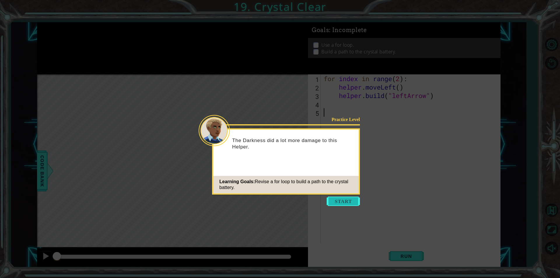
click at [344, 202] on button "Start" at bounding box center [342, 200] width 33 height 9
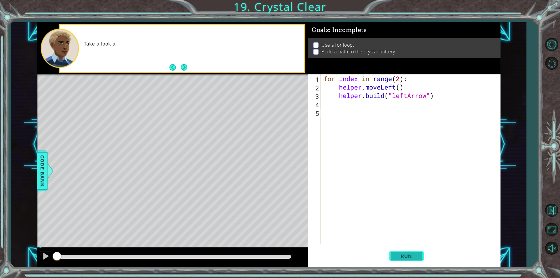
click at [406, 254] on span "Run" at bounding box center [405, 256] width 23 height 6
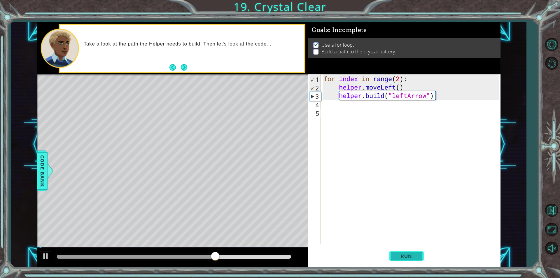
click at [406, 257] on span "Run" at bounding box center [405, 256] width 23 height 6
click at [400, 90] on div "for index in range ( 2 ) : helper . moveLeft ( ) helper . build ( "leftArrow" )" at bounding box center [411, 167] width 179 height 186
type textarea "helper.moveLeft()"
click at [340, 89] on div "for index in range ( 2 ) : helper . moveLeft ( ) helper . build ( "leftArrow" )" at bounding box center [411, 167] width 179 height 186
drag, startPoint x: 340, startPoint y: 89, endPoint x: 403, endPoint y: 85, distance: 63.4
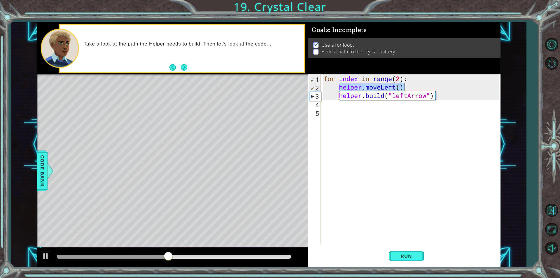
click at [403, 85] on div "for index in range ( 2 ) : helper . moveLeft ( ) helper . build ( "leftArrow" )" at bounding box center [411, 167] width 179 height 186
click at [359, 106] on div "for index in range ( 2 ) : helper . moveLeft ( ) helper . build ( "leftArrow" )" at bounding box center [411, 167] width 179 height 186
paste textarea "helper.moveLeft()"
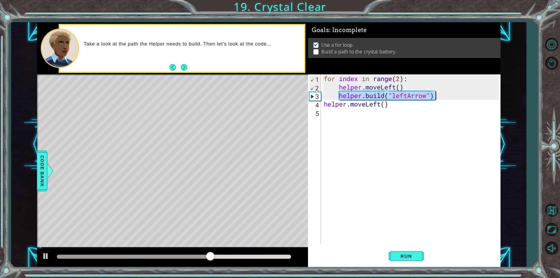
drag, startPoint x: 339, startPoint y: 94, endPoint x: 434, endPoint y: 97, distance: 95.1
click at [434, 97] on div "for index in range ( 2 ) : helper . moveLeft ( ) helper . build ( "leftArrow" )…" at bounding box center [411, 167] width 179 height 186
type textarea "[DOMAIN_NAME]("leftArrow")"
click at [356, 117] on div "for index in range ( 2 ) : helper . moveLeft ( ) helper . build ( "leftArrow" )…" at bounding box center [411, 167] width 179 height 186
paste textarea "[DOMAIN_NAME]("leftArrow")"
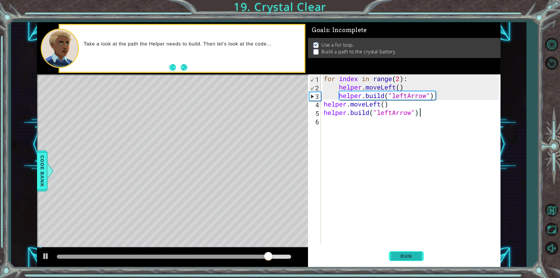
click at [398, 256] on span "Run" at bounding box center [405, 256] width 23 height 6
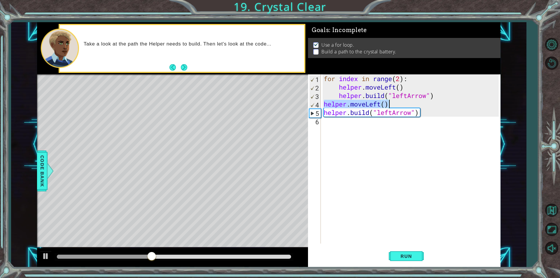
drag, startPoint x: 323, startPoint y: 104, endPoint x: 388, endPoint y: 106, distance: 64.4
click at [388, 106] on div "for index in range ( 2 ) : helper . moveLeft ( ) helper . build ( "leftArrow" )…" at bounding box center [411, 167] width 179 height 186
type textarea "helper.moveLeft()"
click at [364, 124] on div "for index in range ( 2 ) : helper . moveLeft ( ) helper . build ( "leftArrow" )…" at bounding box center [411, 167] width 179 height 186
paste textarea "helper.moveLeft()"
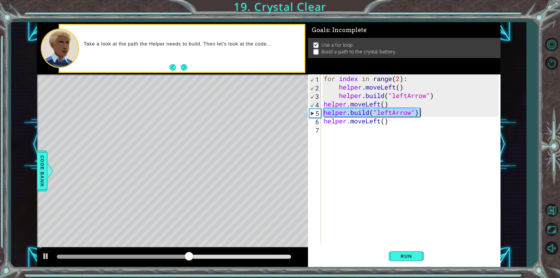
drag, startPoint x: 323, startPoint y: 112, endPoint x: 430, endPoint y: 115, distance: 106.7
click at [430, 115] on div "for index in range ( 2 ) : helper . moveLeft ( ) helper . build ( "leftArrow" )…" at bounding box center [411, 167] width 179 height 186
type textarea "[DOMAIN_NAME]("leftArrow")"
click at [381, 133] on div "for index in range ( 2 ) : helper . moveLeft ( ) helper . build ( "leftArrow" )…" at bounding box center [411, 167] width 179 height 186
paste textarea "[DOMAIN_NAME]("leftArrow")"
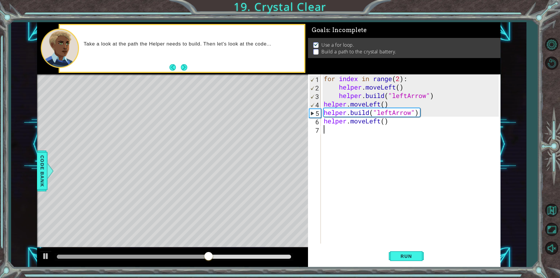
type textarea "[DOMAIN_NAME]("leftArrow")"
click at [402, 256] on span "Run" at bounding box center [405, 256] width 23 height 6
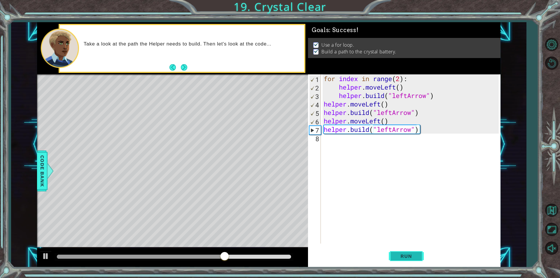
click at [410, 254] on span "Run" at bounding box center [405, 256] width 23 height 6
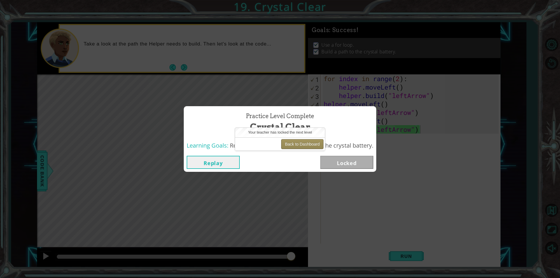
click at [308, 143] on button "Back to Dashboard" at bounding box center [302, 144] width 42 height 10
click at [311, 143] on button "Back to Dashboard" at bounding box center [302, 144] width 42 height 10
click at [299, 143] on button "Back to Dashboard" at bounding box center [302, 144] width 42 height 10
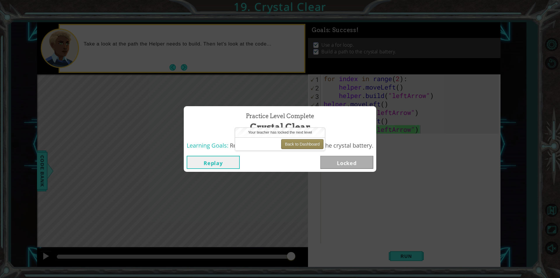
click at [299, 143] on button "Back to Dashboard" at bounding box center [302, 144] width 42 height 10
click at [293, 145] on button "Back to Dashboard" at bounding box center [302, 144] width 42 height 10
